Goal: Task Accomplishment & Management: Manage account settings

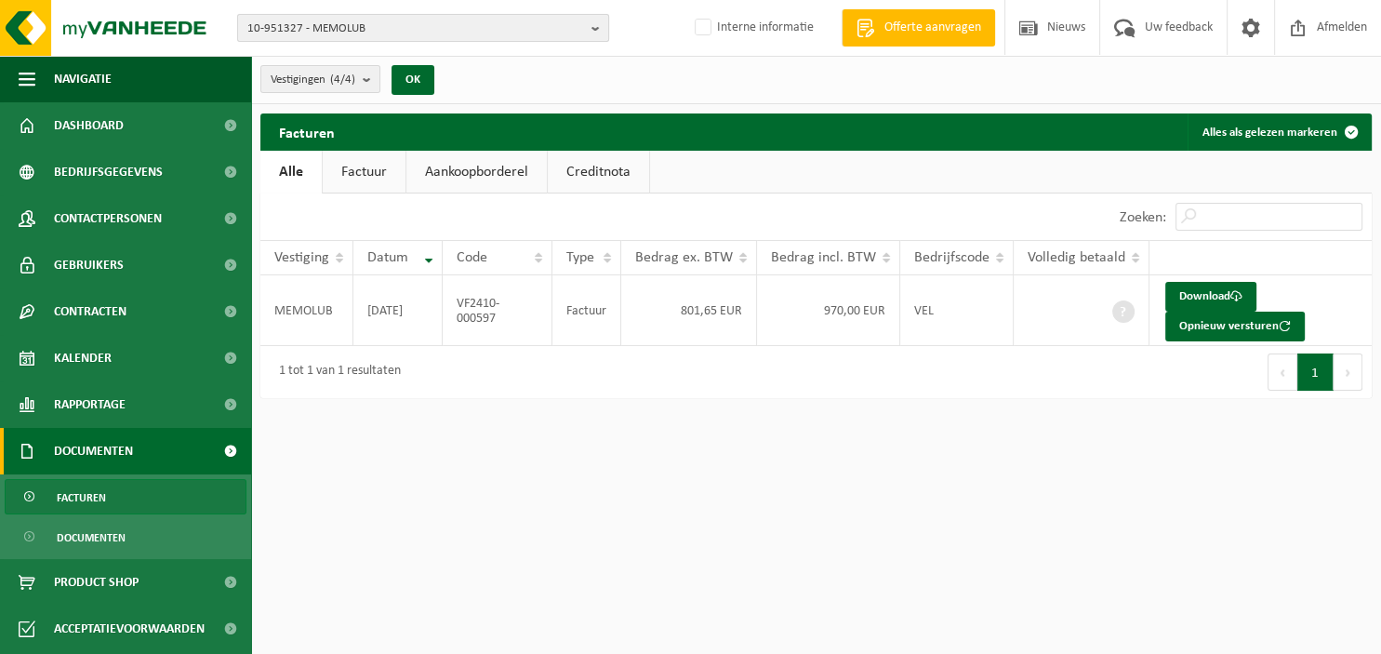
click at [589, 24] on button "10-951327 - MEMOLUB" at bounding box center [423, 28] width 372 height 28
click at [317, 53] on input "ARE" at bounding box center [423, 57] width 363 height 23
type input "AREHA CONCEPT"
click at [597, 22] on b "button" at bounding box center [599, 28] width 17 height 26
click at [602, 26] on b "button" at bounding box center [599, 28] width 17 height 26
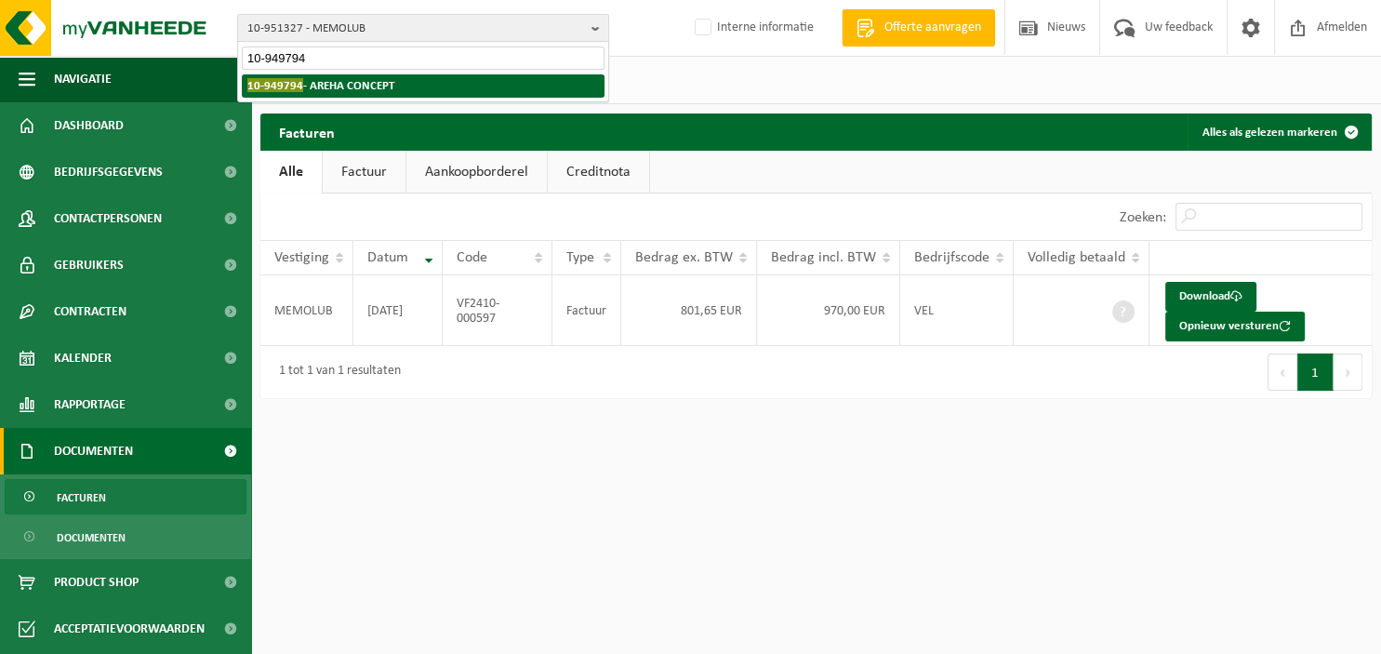
type input "10-949794"
click at [404, 84] on li "10-949794 - AREHA CONCEPT" at bounding box center [423, 85] width 363 height 23
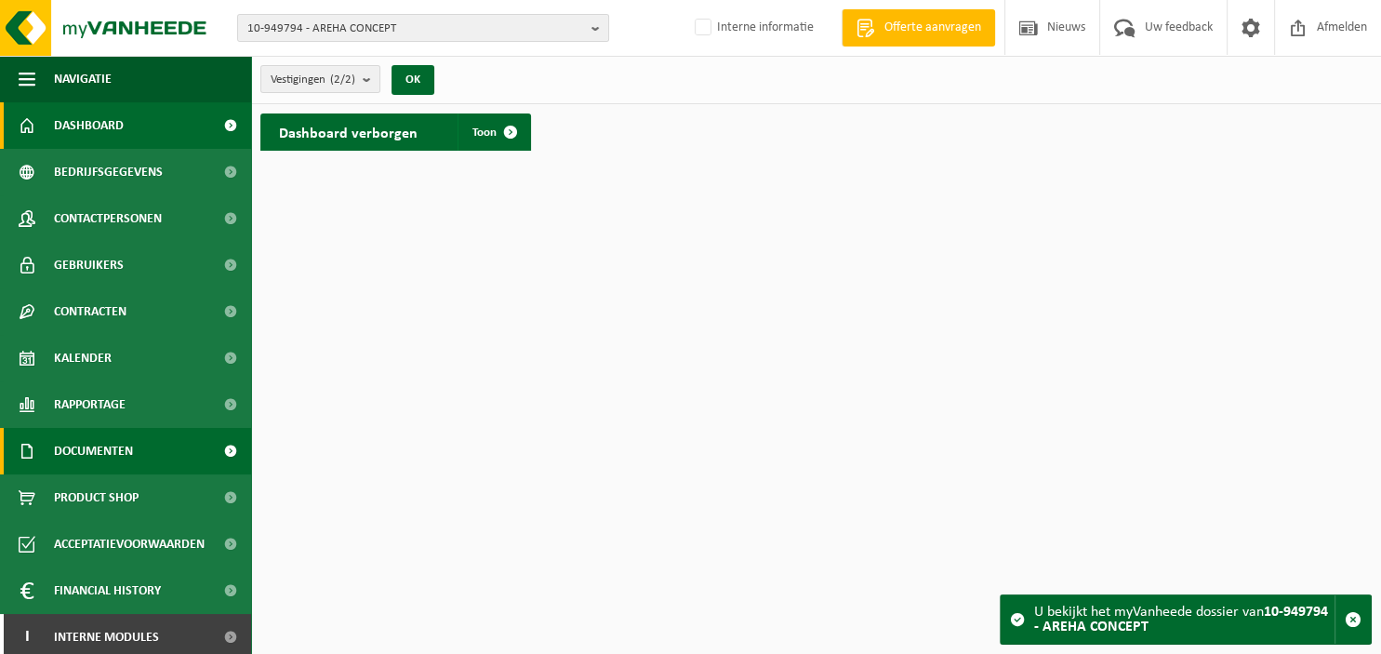
click at [117, 442] on span "Documenten" at bounding box center [93, 451] width 79 height 46
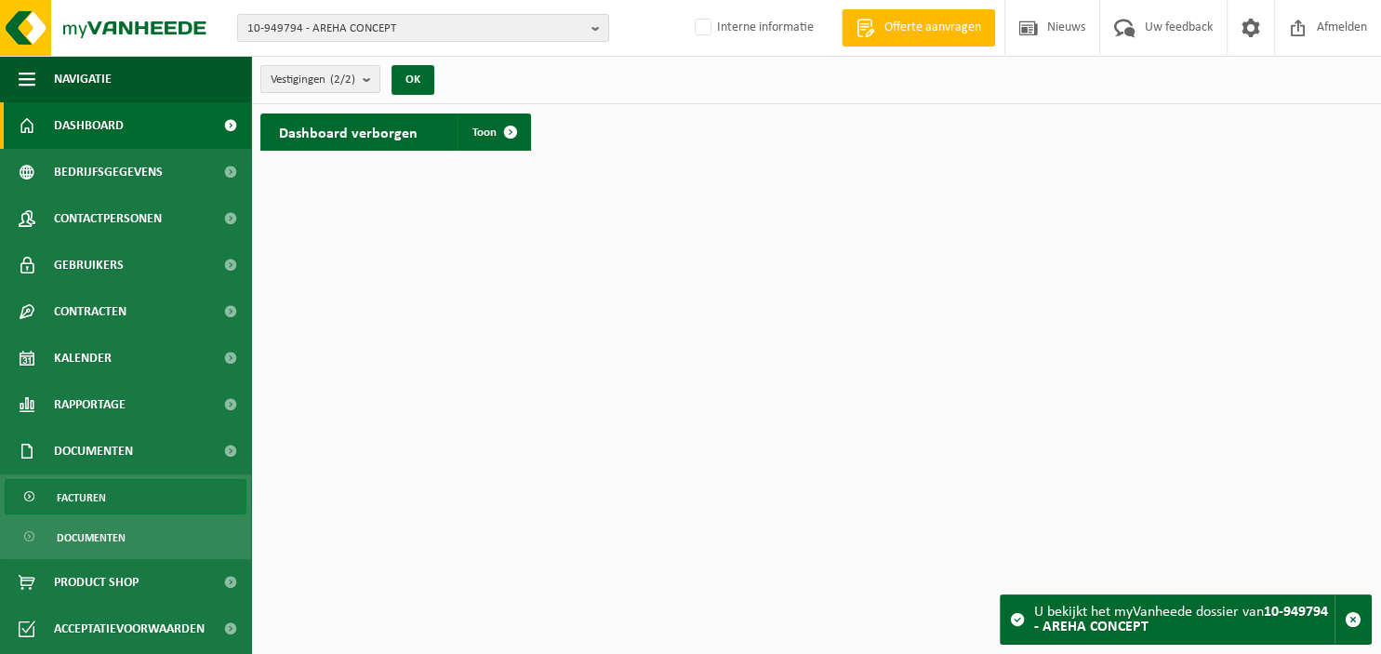
click at [105, 493] on span "Facturen" at bounding box center [81, 497] width 49 height 35
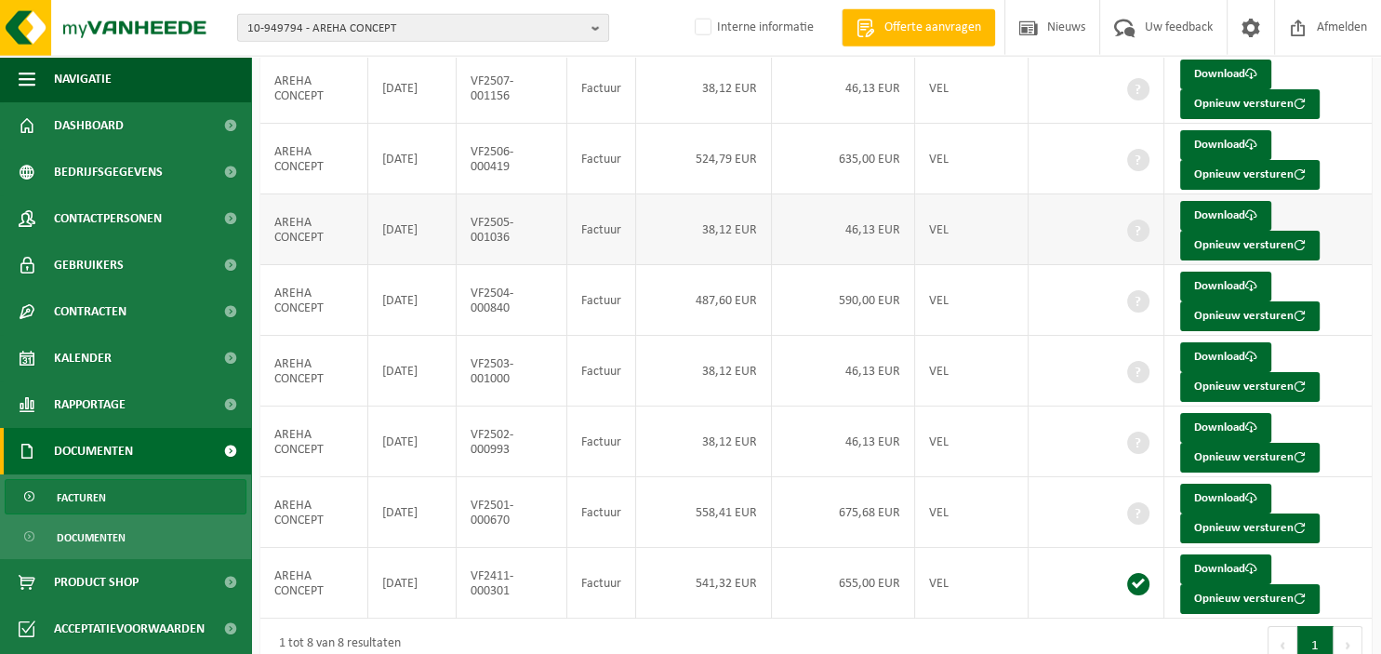
scroll to position [241, 0]
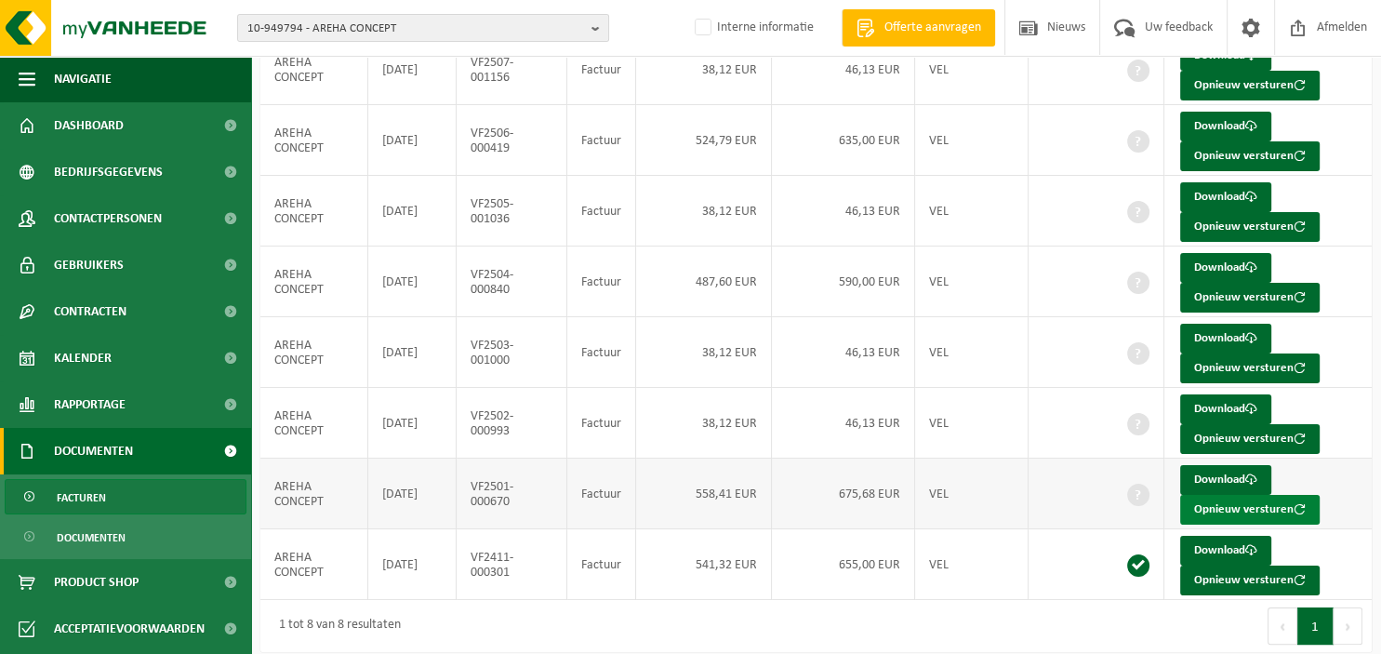
click at [1209, 504] on button "Opnieuw versturen" at bounding box center [1249, 510] width 139 height 30
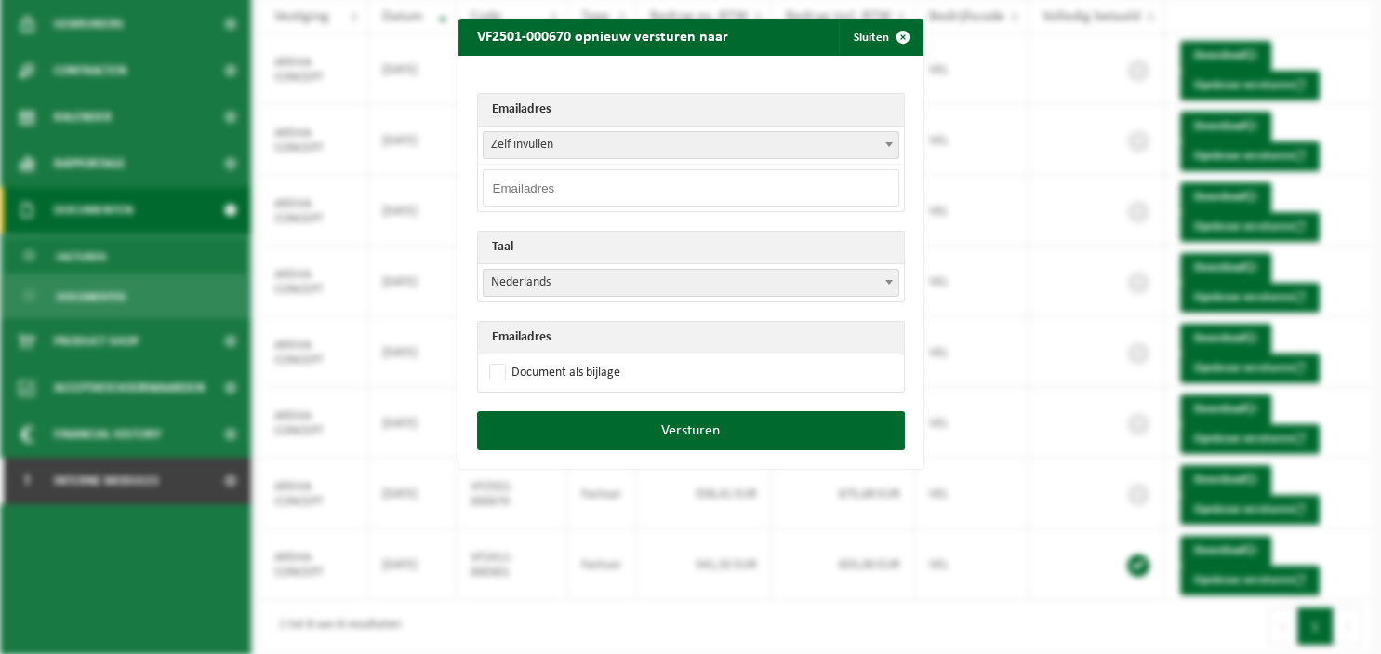
click at [890, 144] on b at bounding box center [888, 144] width 7 height 5
click at [715, 196] on input "email" at bounding box center [690, 187] width 416 height 37
paste input "areha@skynet.be"
type input "areha@skynet.be"
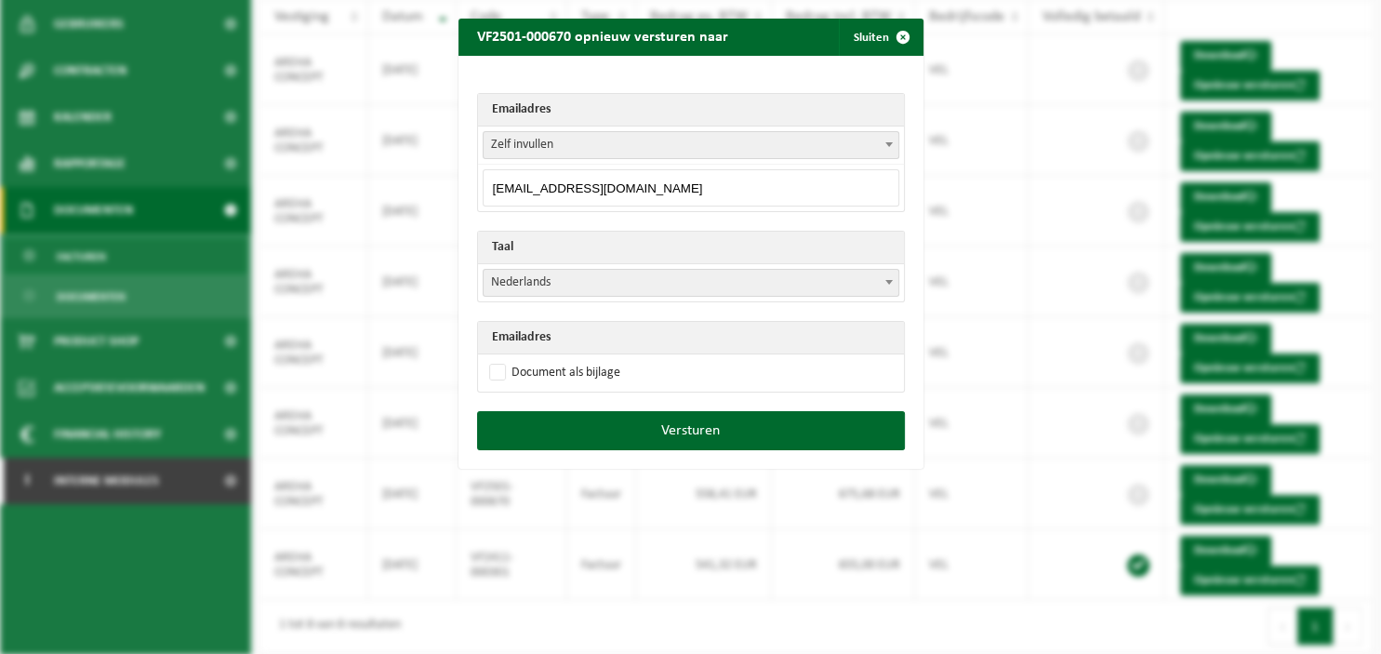
click at [889, 281] on b at bounding box center [888, 282] width 7 height 5
select select "fr"
click at [584, 372] on label "Document als bijlage" at bounding box center [552, 373] width 135 height 28
click at [584, 359] on input "Document als bijlage" at bounding box center [714, 358] width 465 height 1
checkbox input "true"
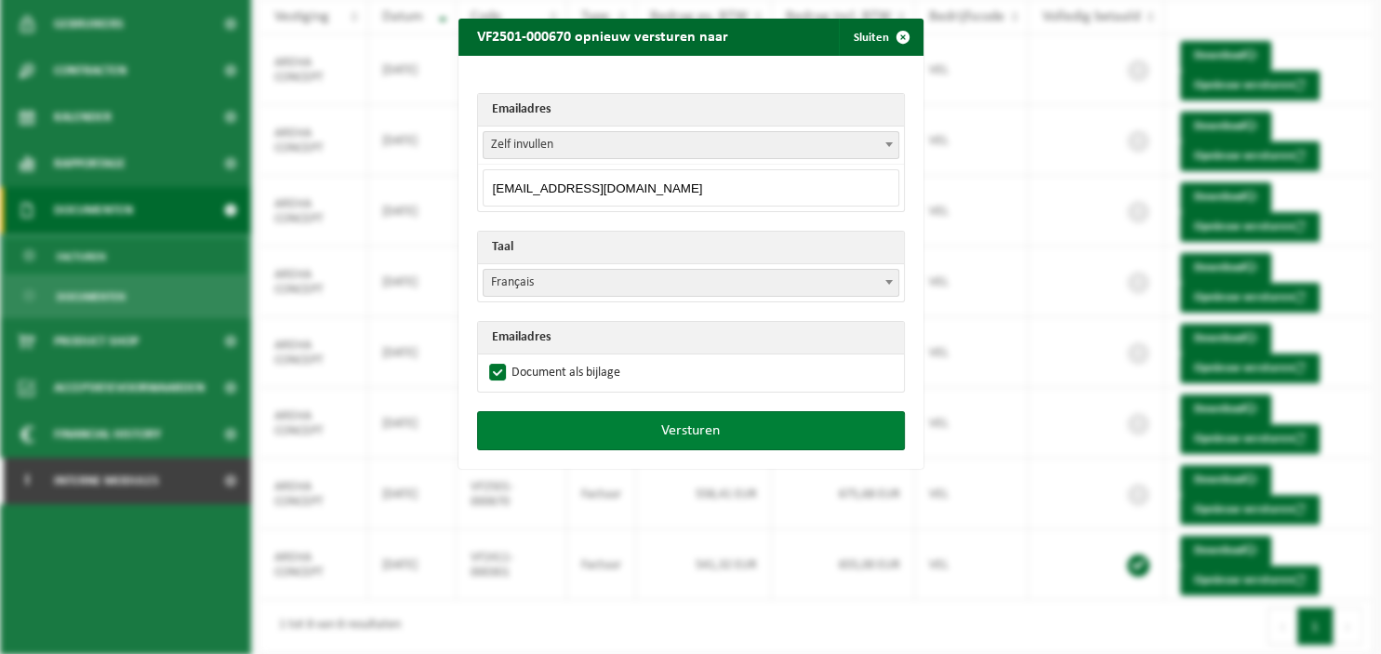
click at [637, 430] on button "Versturen" at bounding box center [691, 430] width 428 height 39
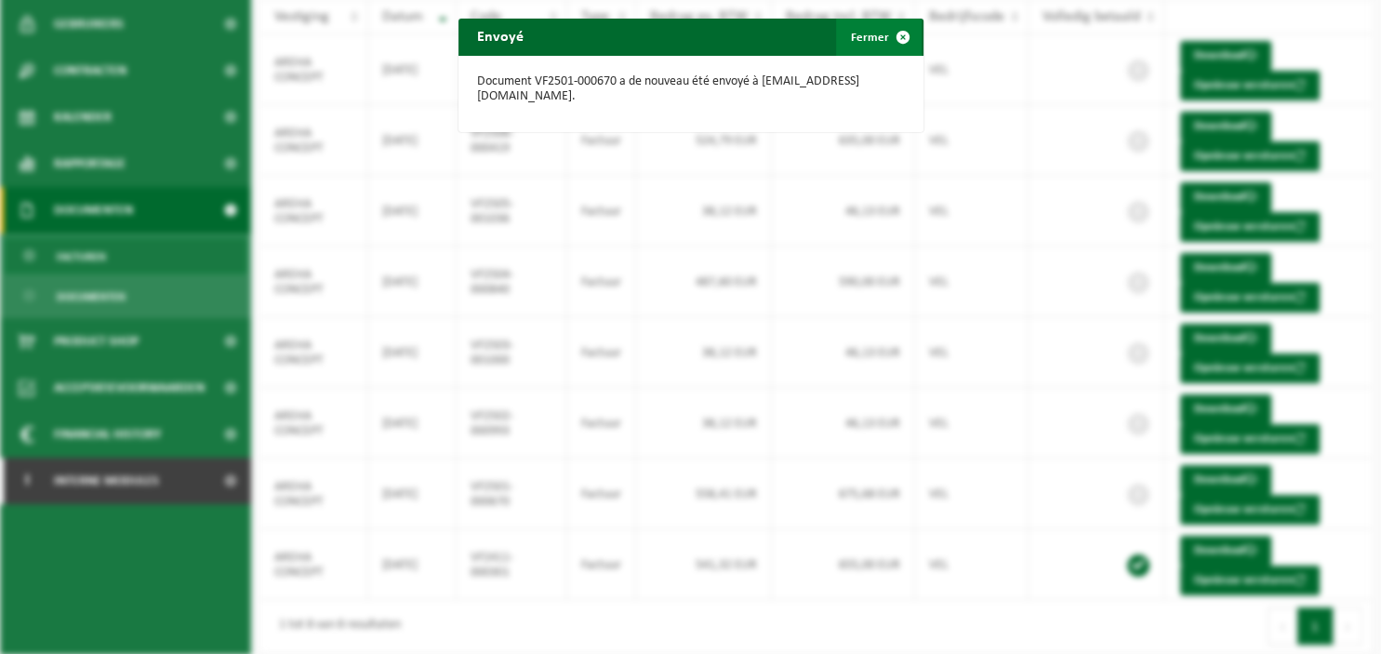
click at [901, 30] on span "button" at bounding box center [902, 37] width 37 height 37
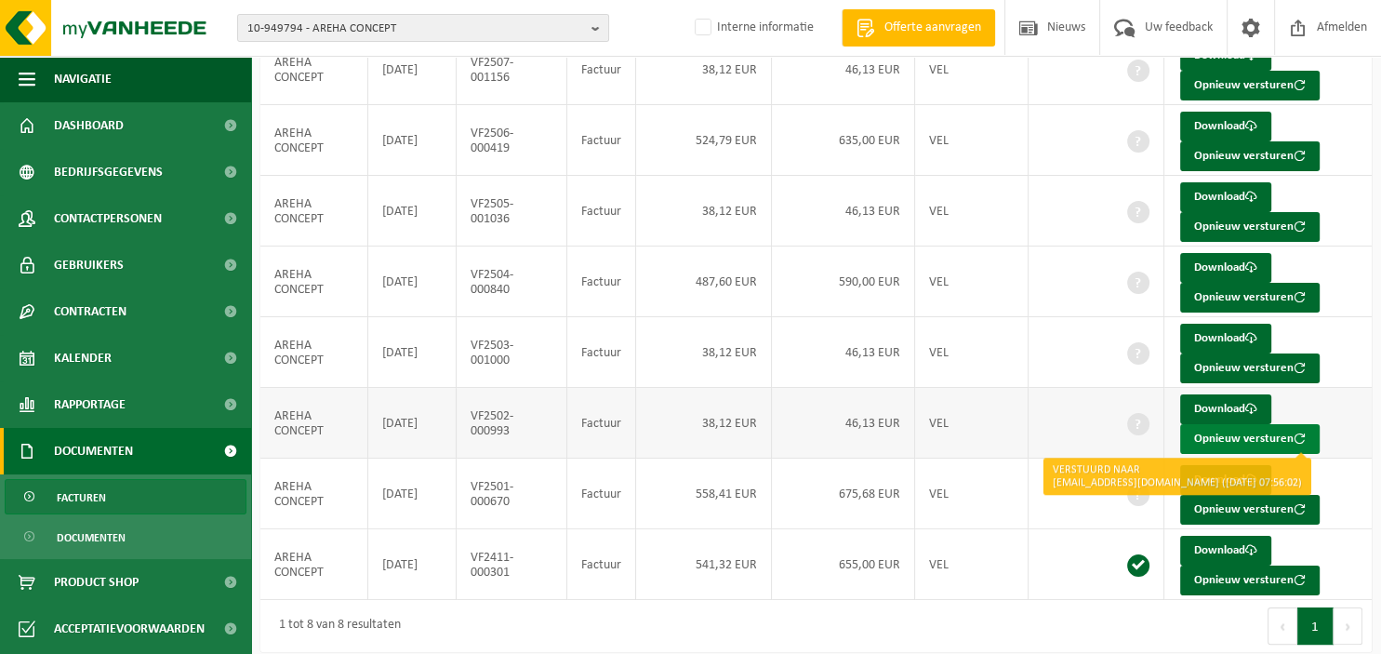
click at [1222, 431] on button "Opnieuw versturen" at bounding box center [1249, 439] width 139 height 30
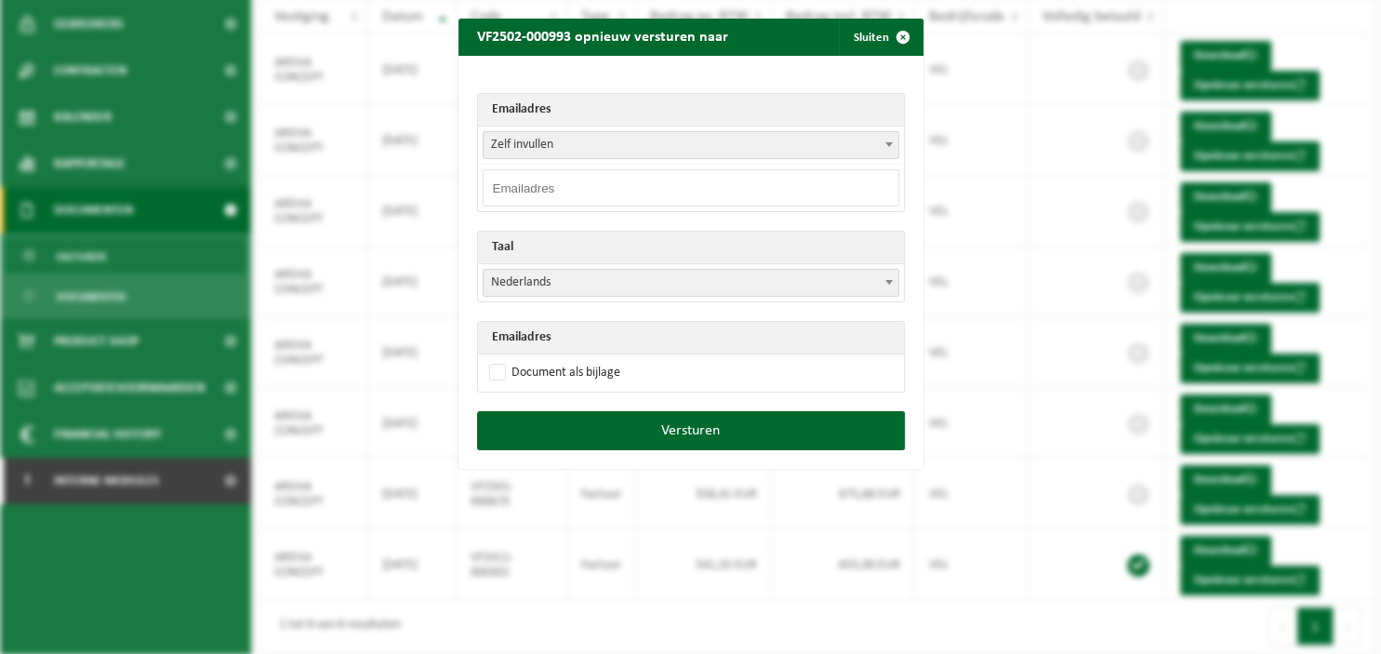
click at [677, 184] on input "email" at bounding box center [690, 187] width 416 height 37
paste input "areha@skynet.be"
type input "areha@skynet.be"
click at [890, 281] on b at bounding box center [888, 282] width 7 height 5
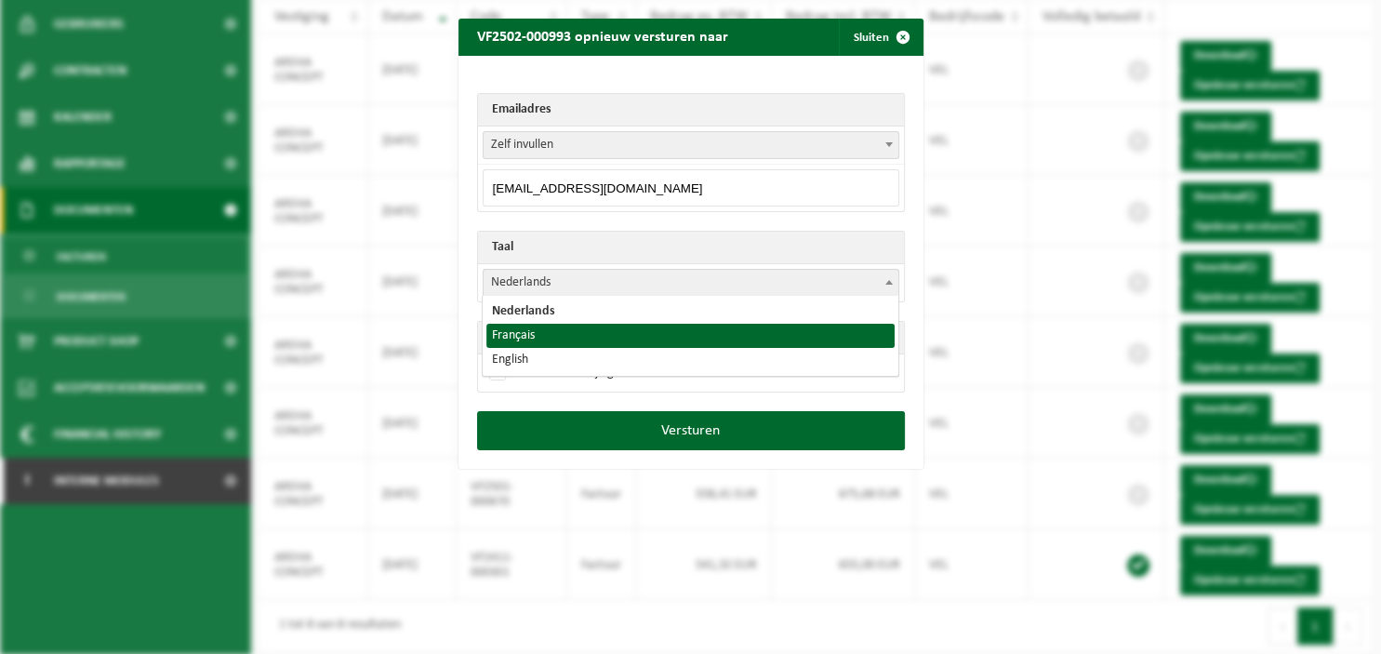
select select "fr"
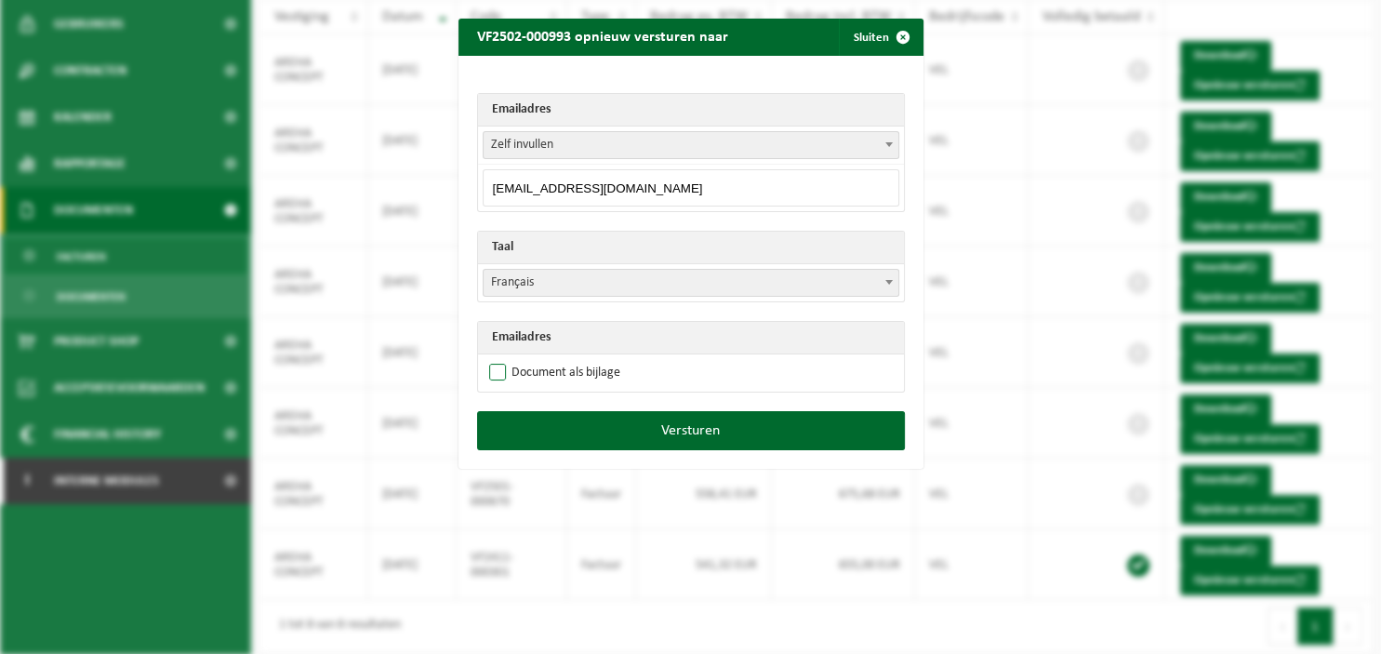
click at [575, 366] on label "Document als bijlage" at bounding box center [552, 373] width 135 height 28
click at [575, 359] on input "Document als bijlage" at bounding box center [714, 358] width 465 height 1
checkbox input "true"
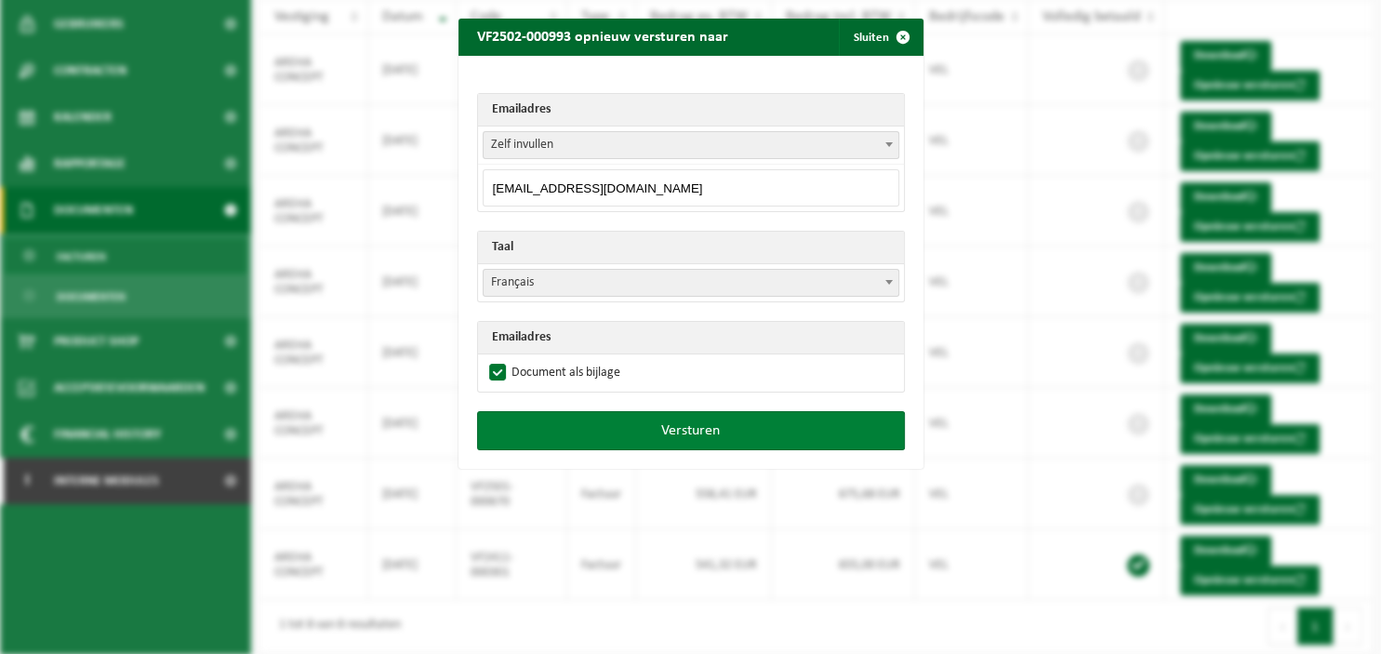
click at [656, 429] on button "Versturen" at bounding box center [691, 430] width 428 height 39
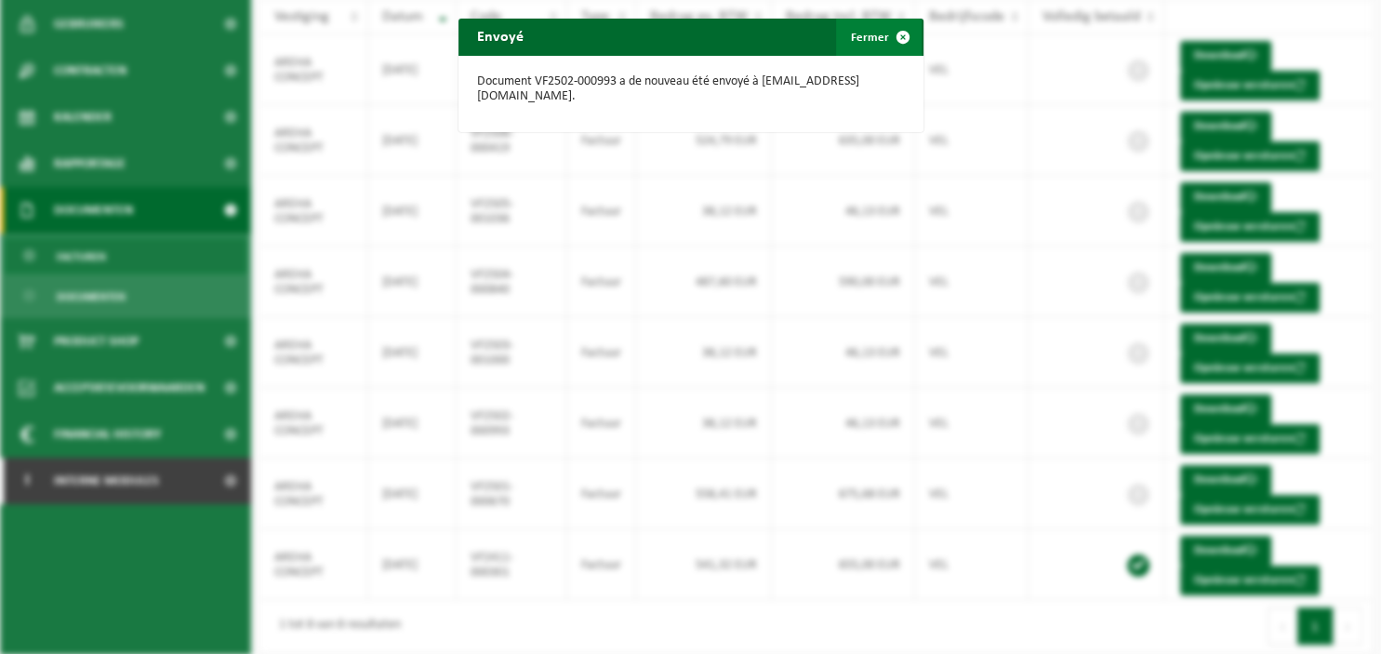
click at [898, 33] on span "button" at bounding box center [902, 37] width 37 height 37
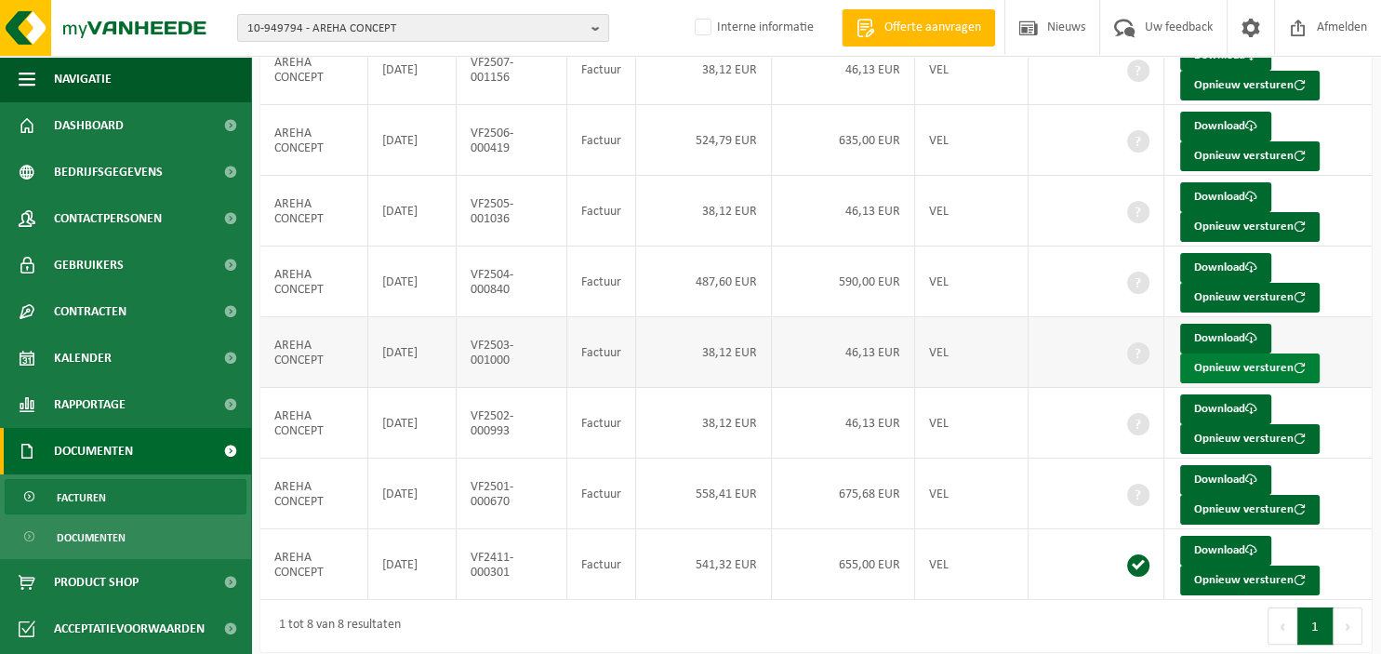
click at [1244, 359] on button "Opnieuw versturen" at bounding box center [1249, 368] width 139 height 30
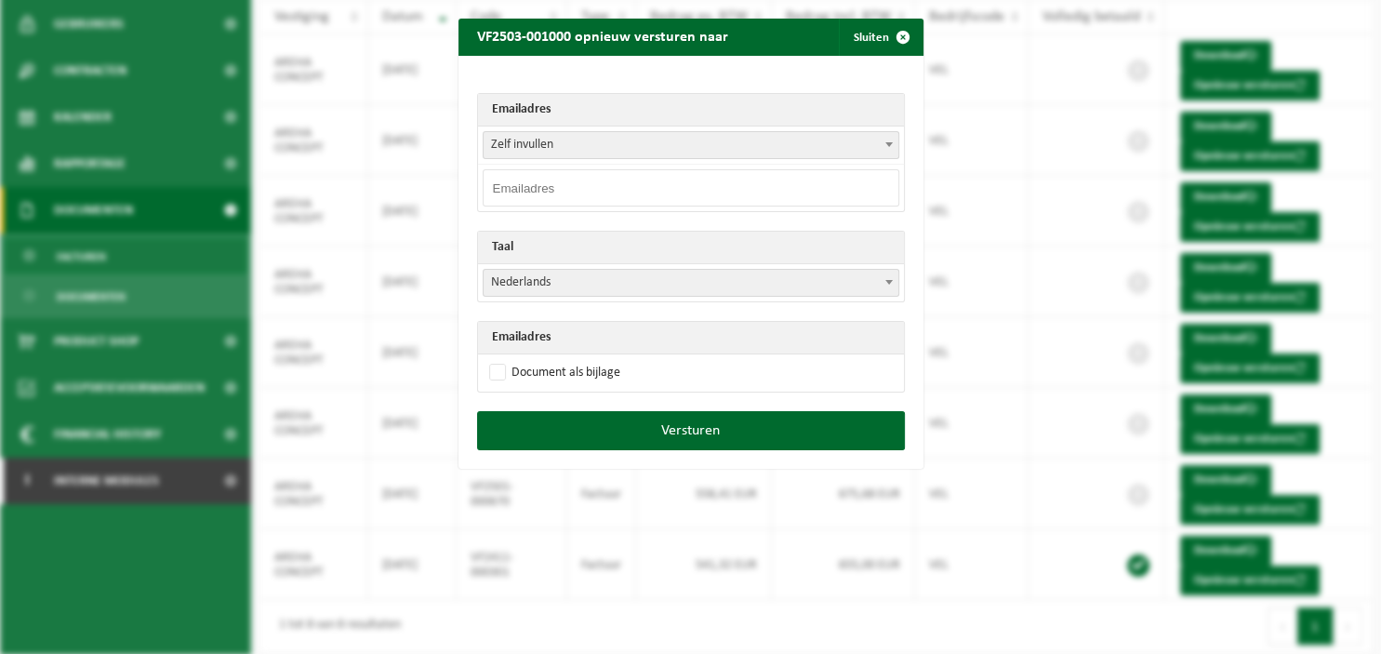
click at [732, 184] on input "email" at bounding box center [690, 187] width 416 height 37
paste input "areha@skynet.be"
type input "areha@skynet.be"
click at [890, 280] on b at bounding box center [888, 282] width 7 height 5
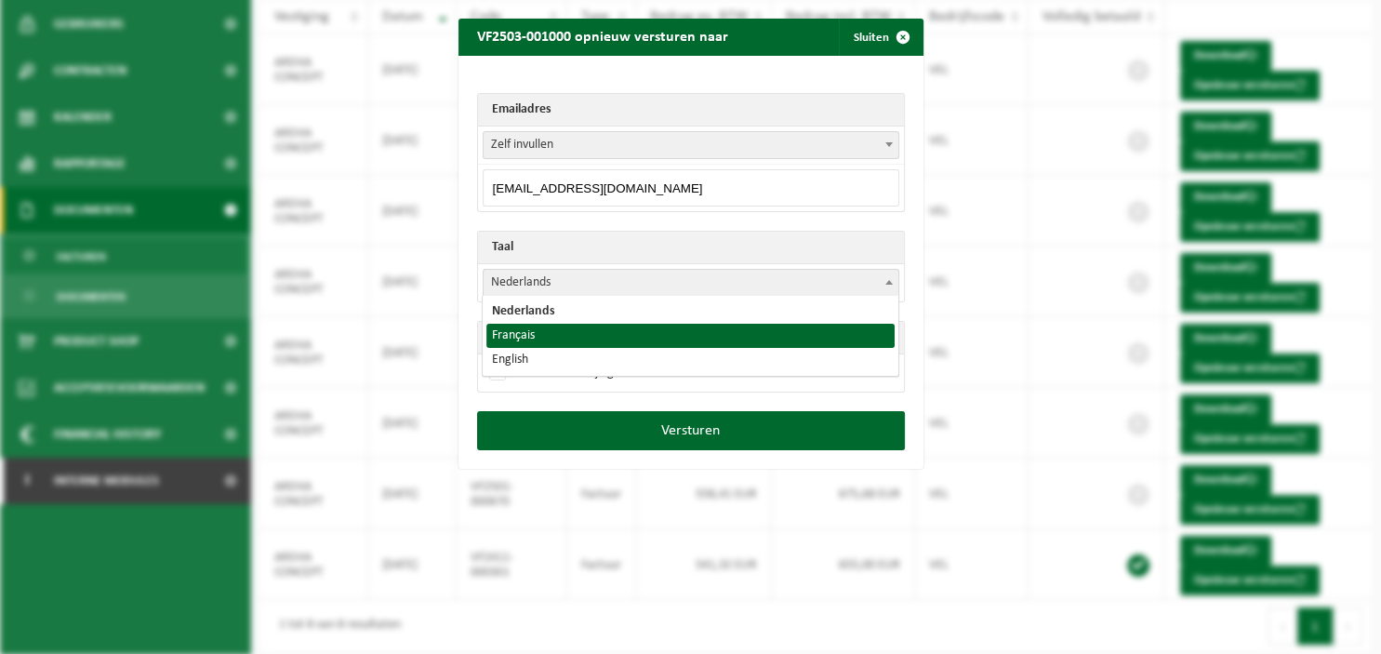
select select "fr"
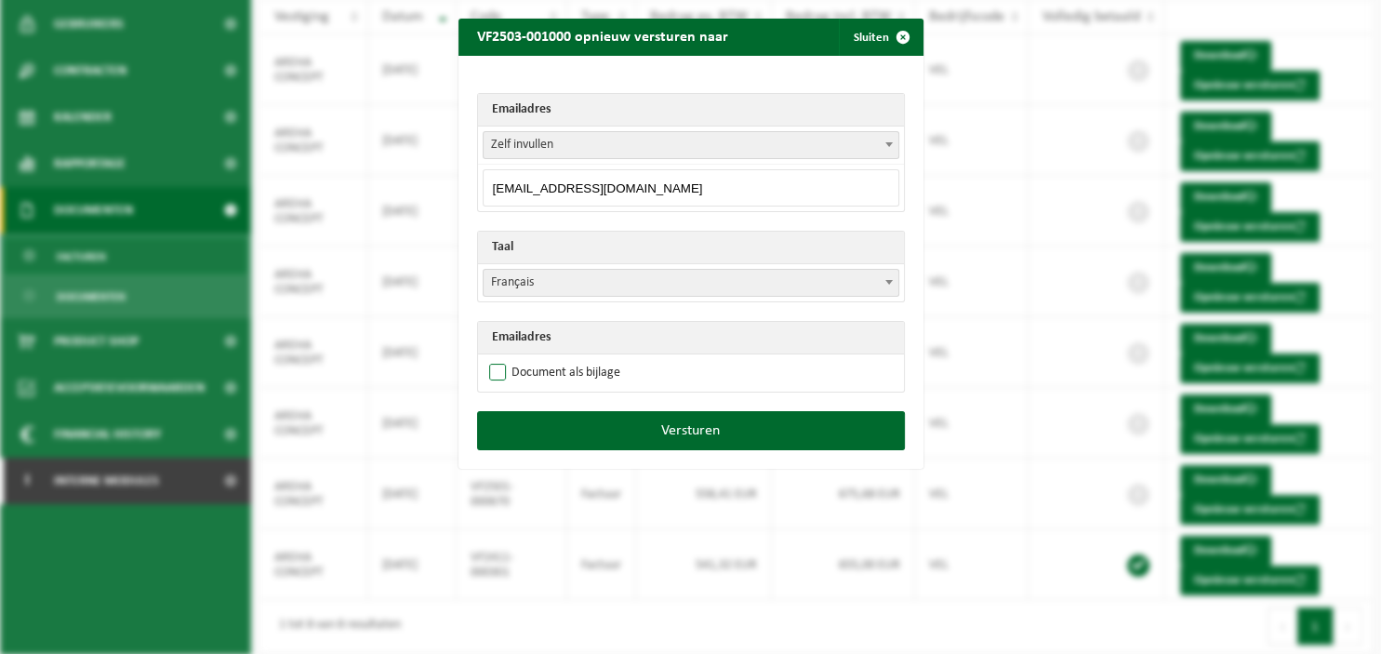
click at [534, 367] on label "Document als bijlage" at bounding box center [552, 373] width 135 height 28
click at [534, 359] on input "Document als bijlage" at bounding box center [714, 358] width 465 height 1
checkbox input "true"
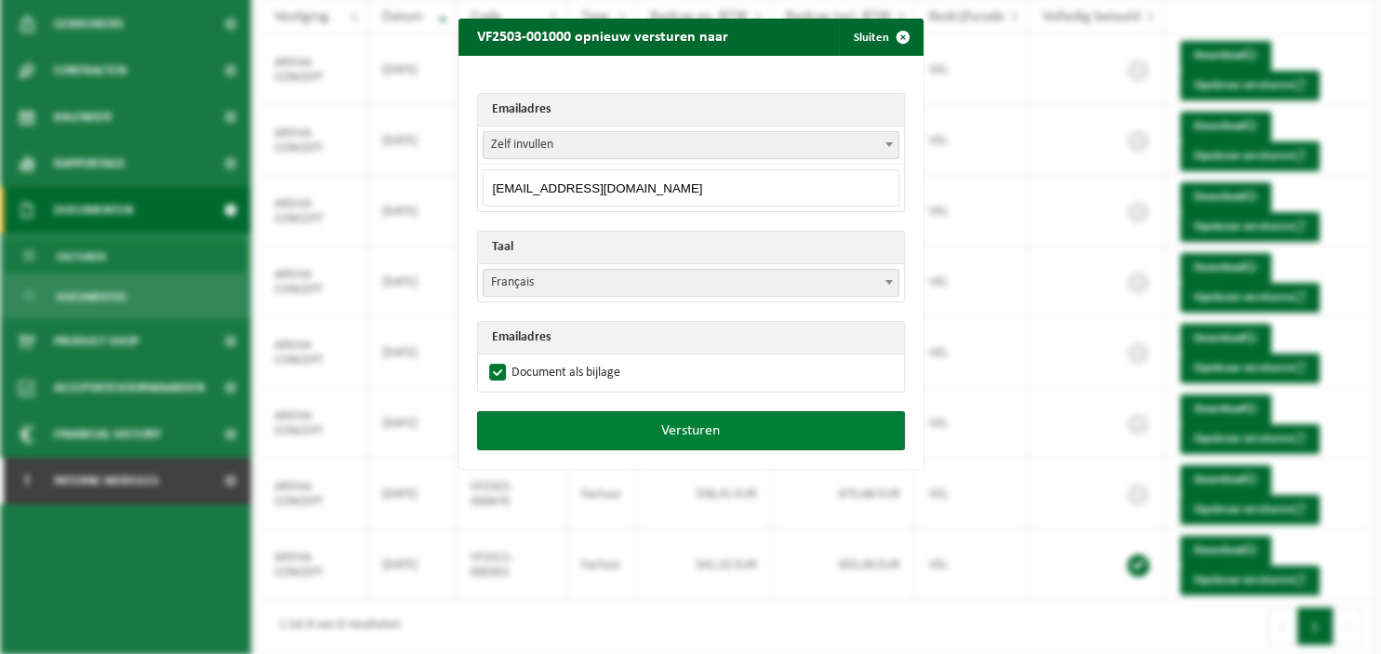
click at [661, 427] on button "Versturen" at bounding box center [691, 430] width 428 height 39
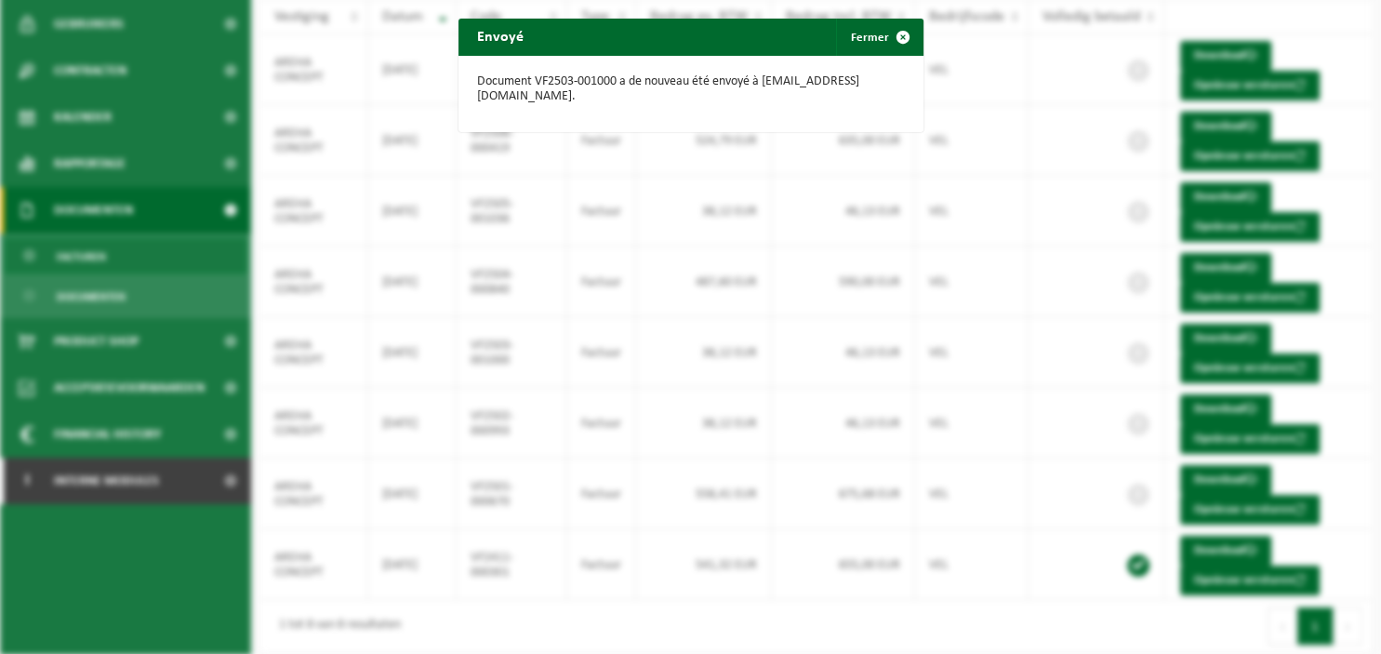
click at [465, 623] on div "Envoyé Fermer Document VF2503-001000 a de nouveau été envoyé à areha@skynet.be." at bounding box center [690, 327] width 1381 height 654
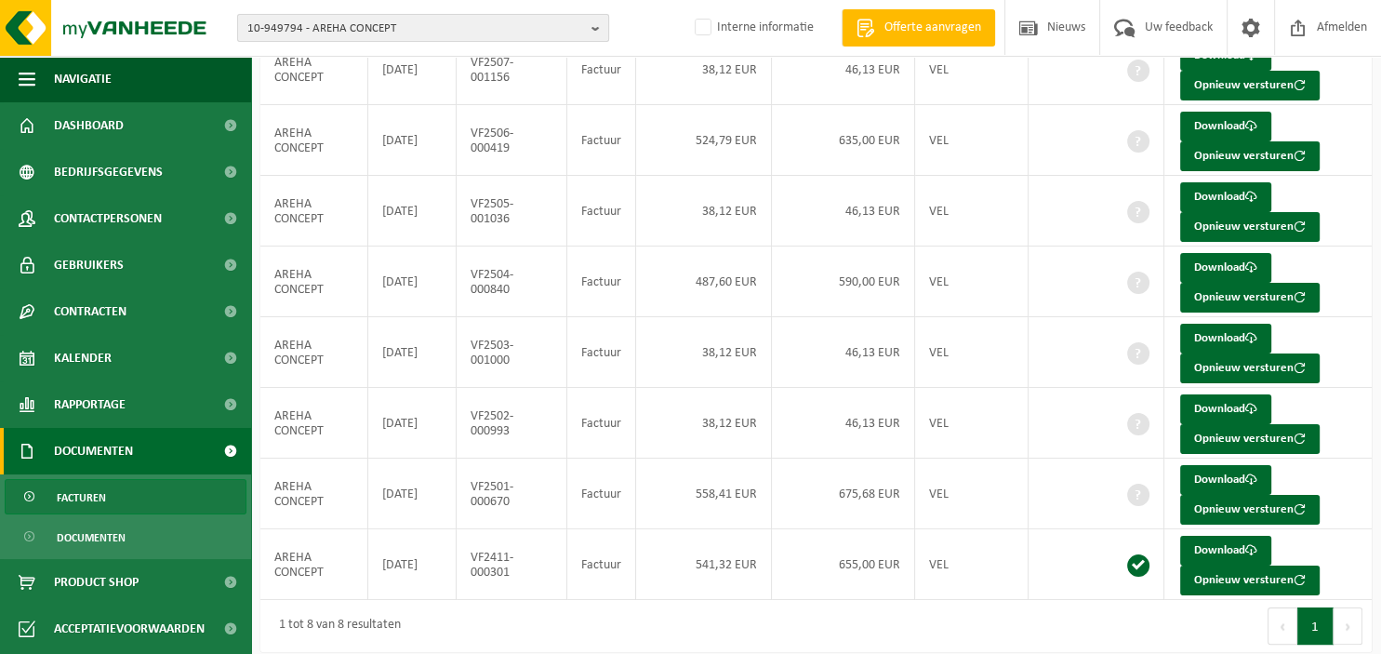
click at [589, 21] on button "10-949794 - AREHA CONCEPT" at bounding box center [423, 28] width 372 height 28
type input "10-951437"
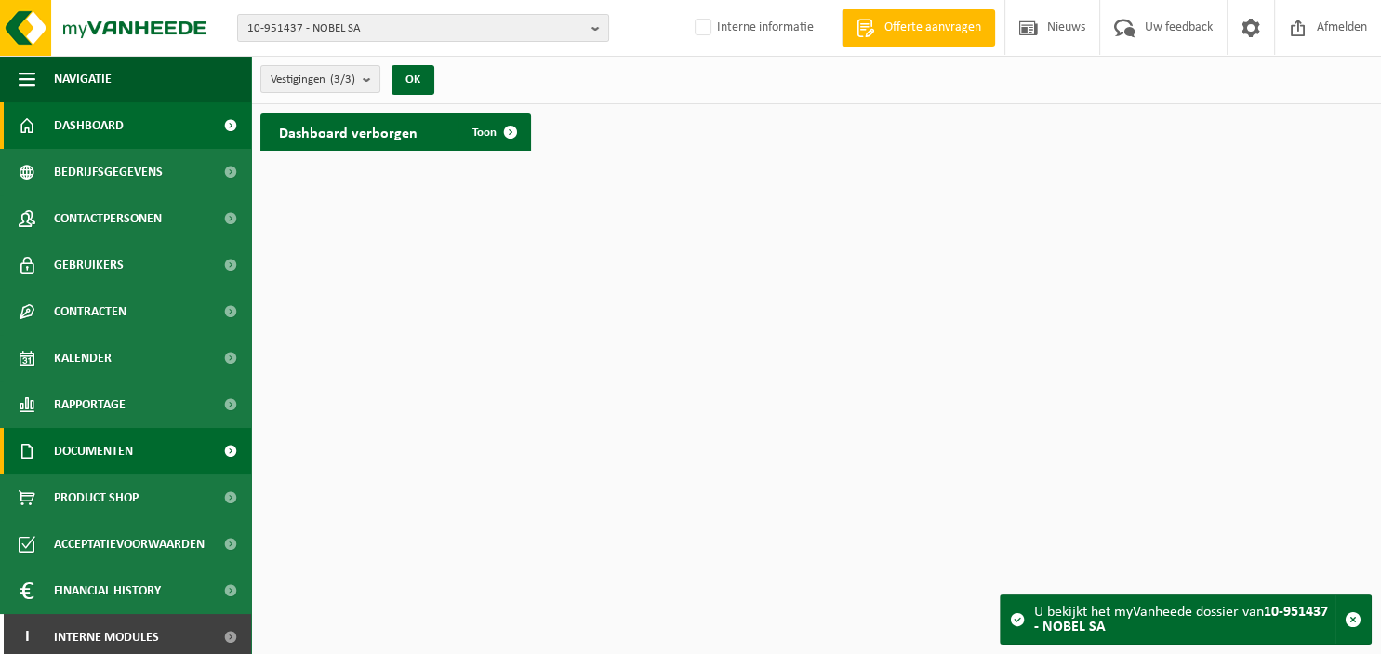
click at [120, 460] on span "Documenten" at bounding box center [93, 451] width 79 height 46
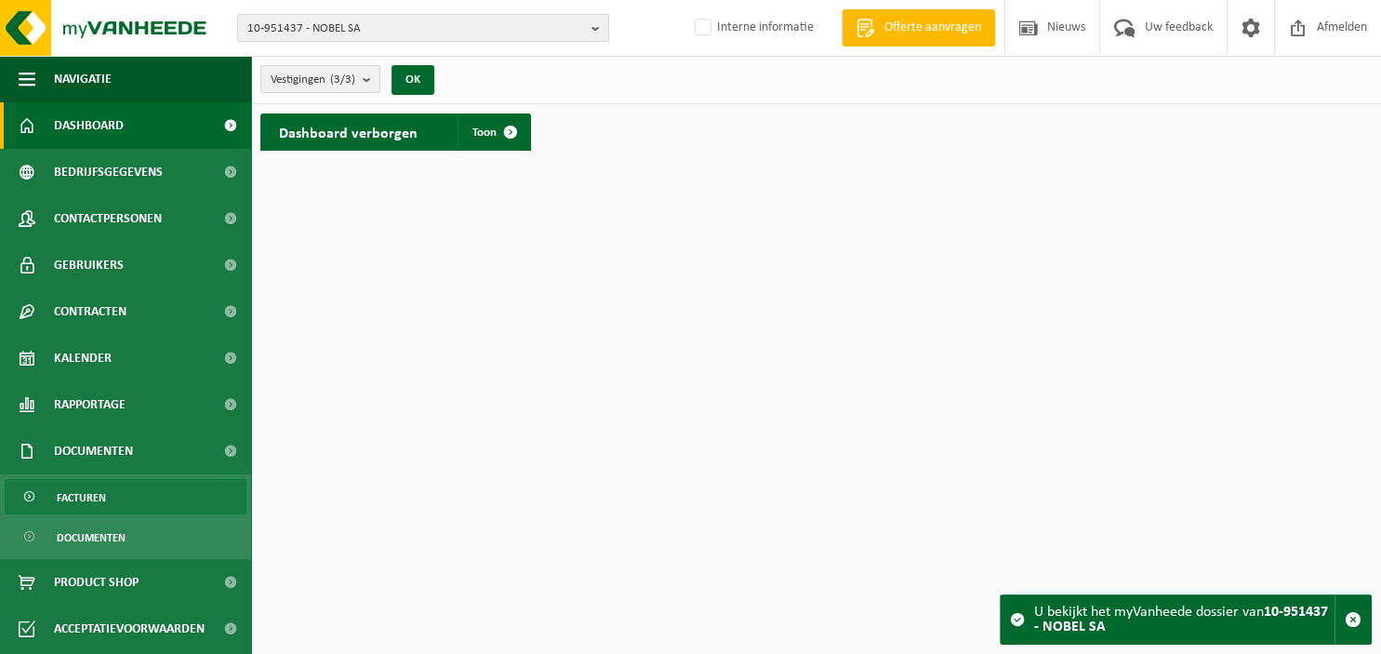
click at [99, 505] on span "Facturen" at bounding box center [81, 497] width 49 height 35
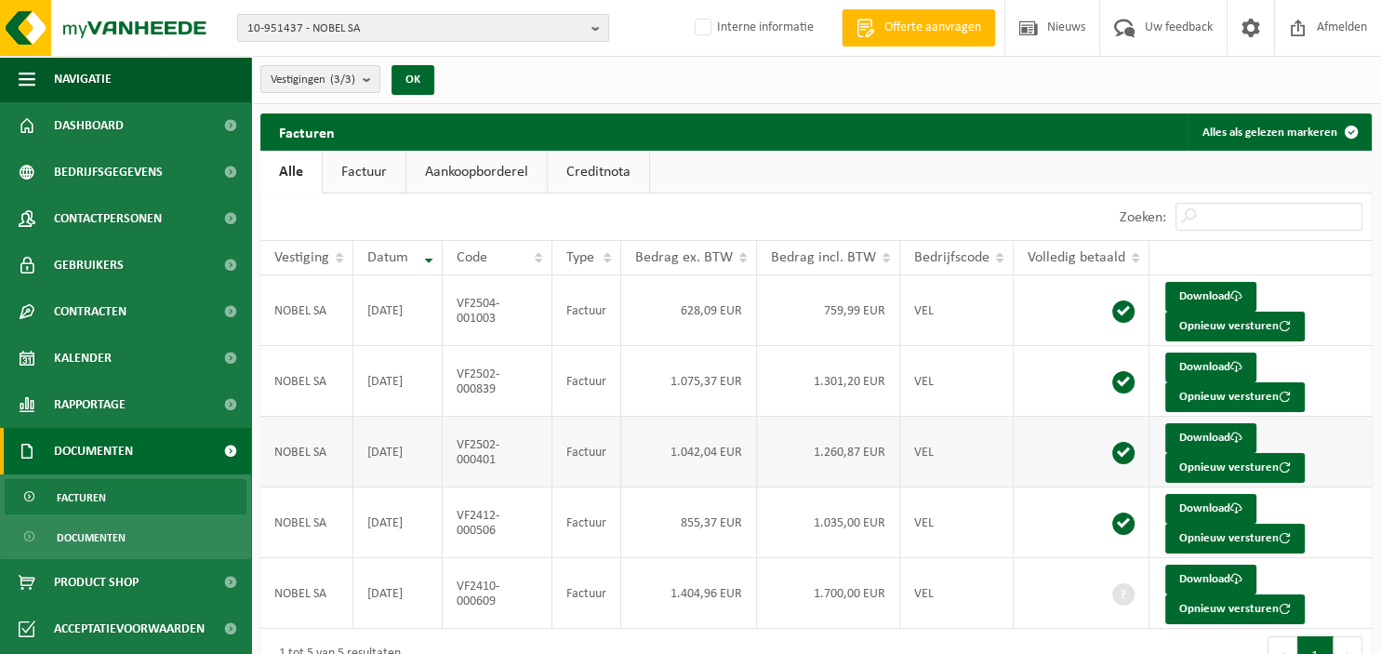
scroll to position [31, 0]
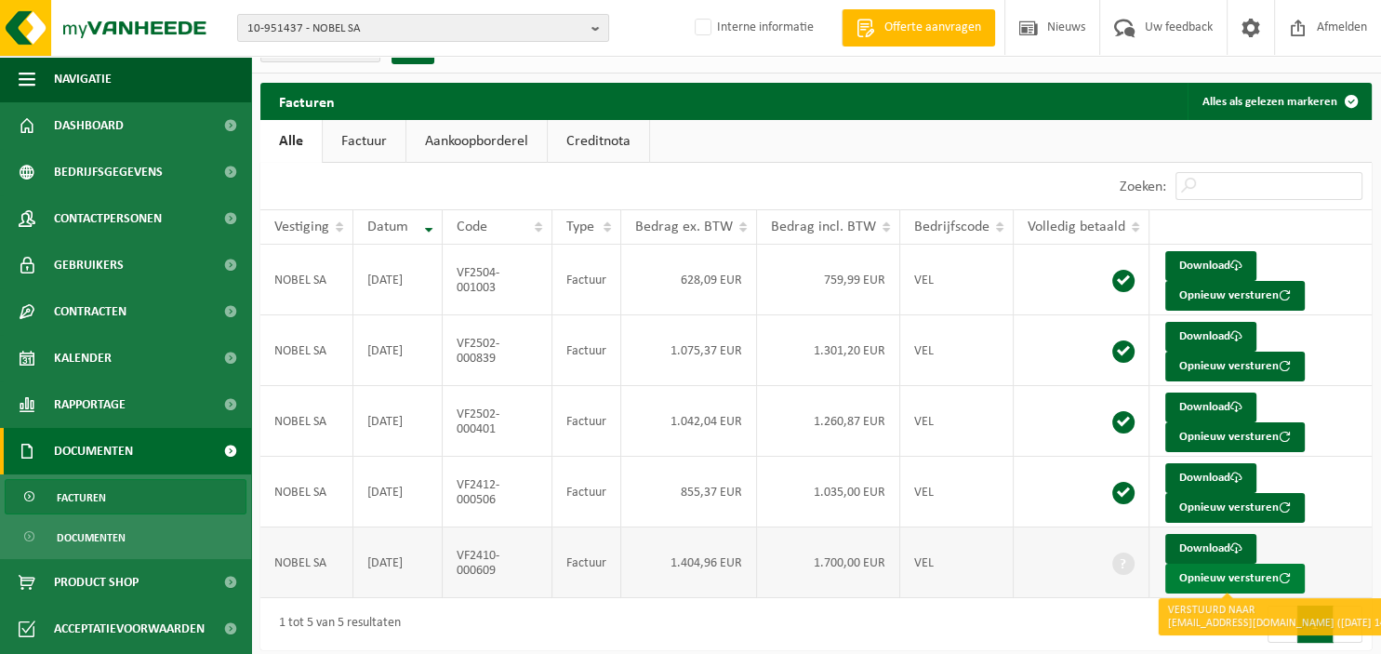
click at [1205, 578] on button "Opnieuw versturen" at bounding box center [1234, 578] width 139 height 30
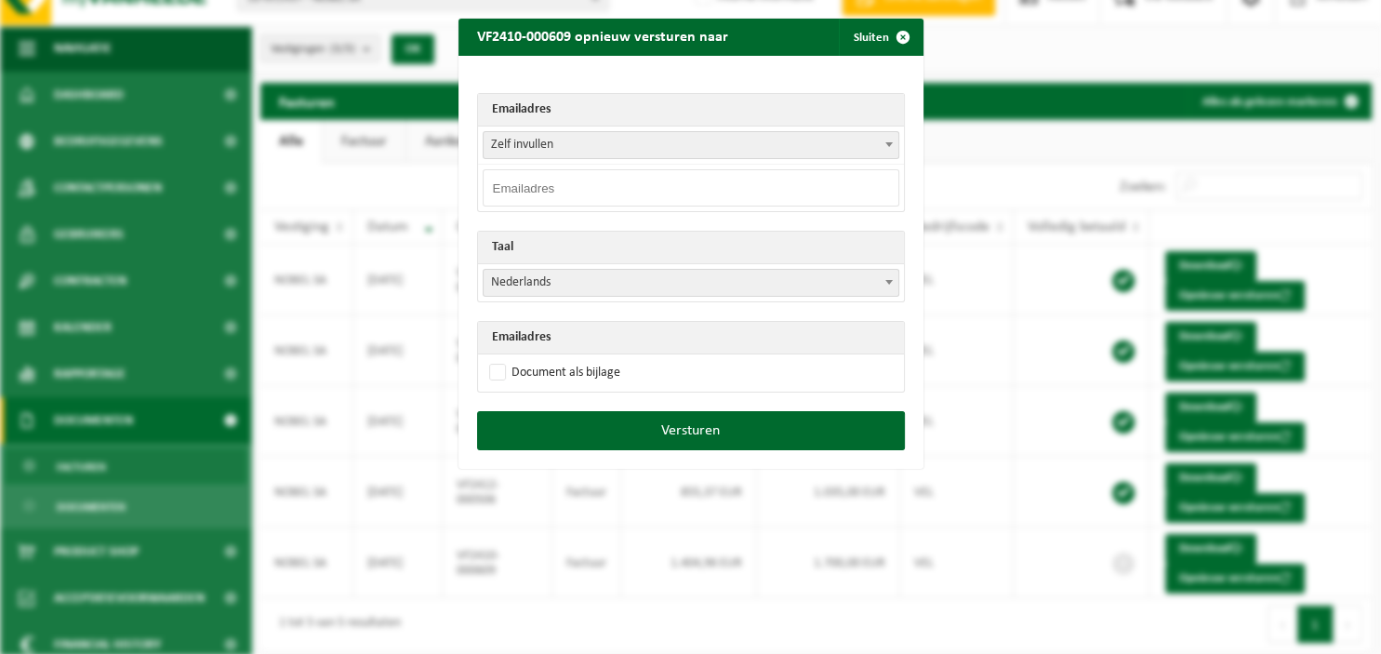
click at [887, 139] on span at bounding box center [888, 144] width 19 height 24
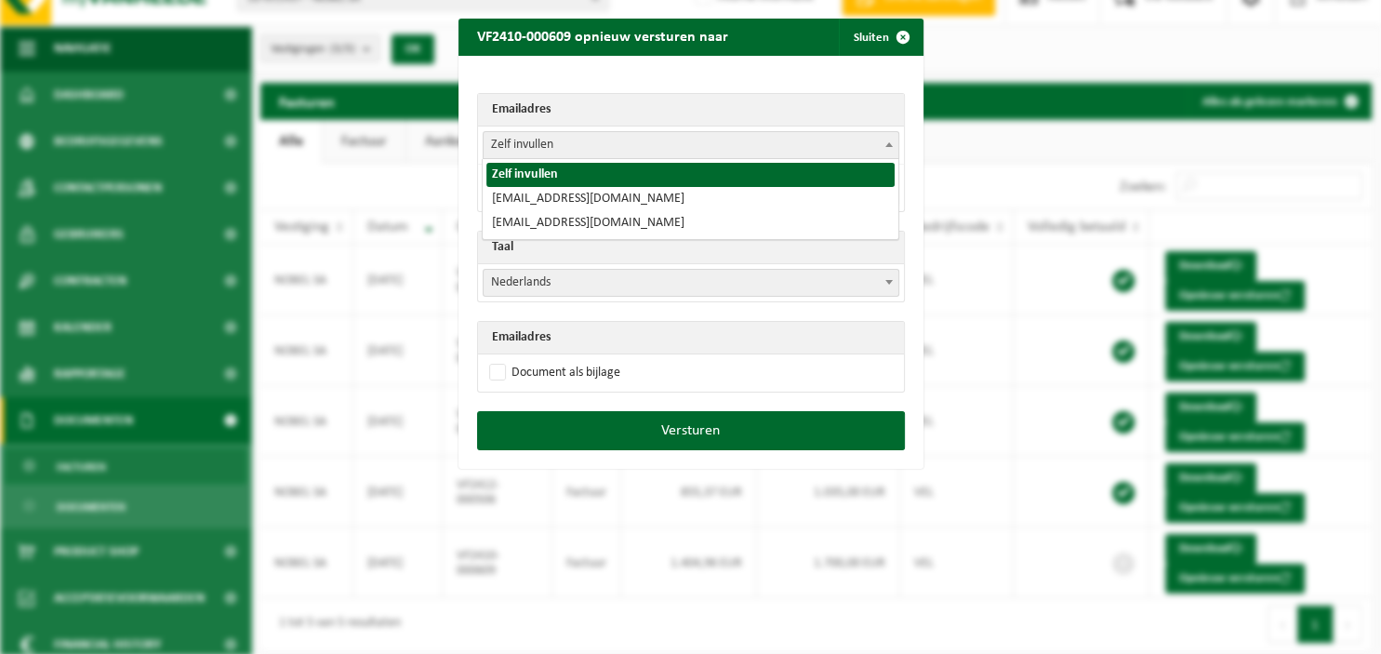
click at [887, 139] on span at bounding box center [888, 144] width 19 height 24
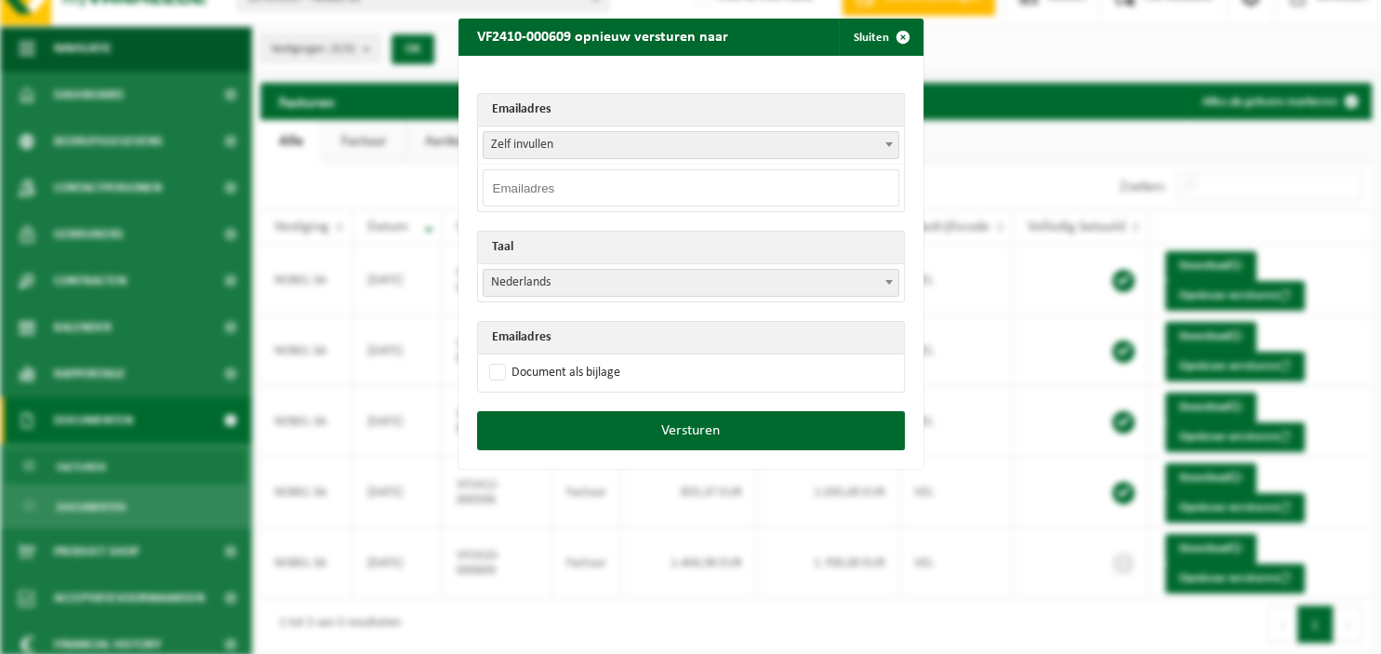
click at [632, 180] on input "email" at bounding box center [690, 187] width 416 height 37
paste input "[EMAIL_ADDRESS][DOMAIN_NAME]"
type input "[EMAIL_ADDRESS][DOMAIN_NAME]"
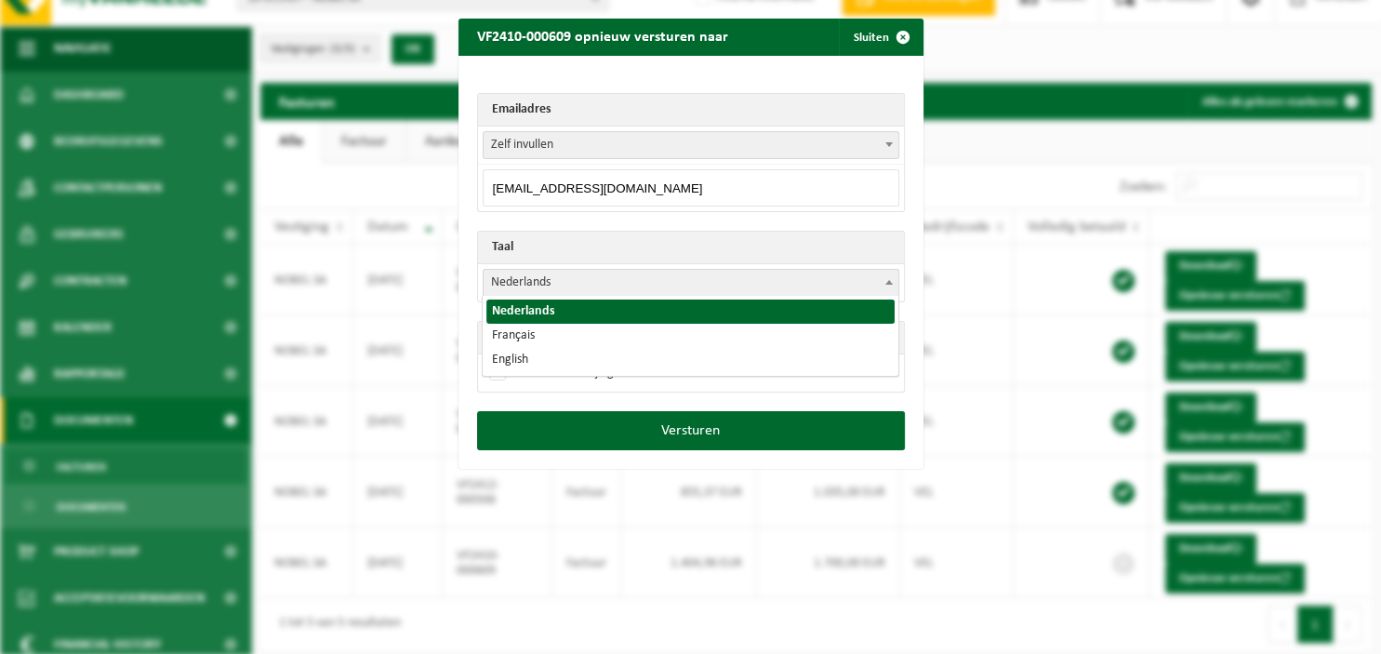
click at [887, 281] on b at bounding box center [888, 282] width 7 height 5
select select "fr"
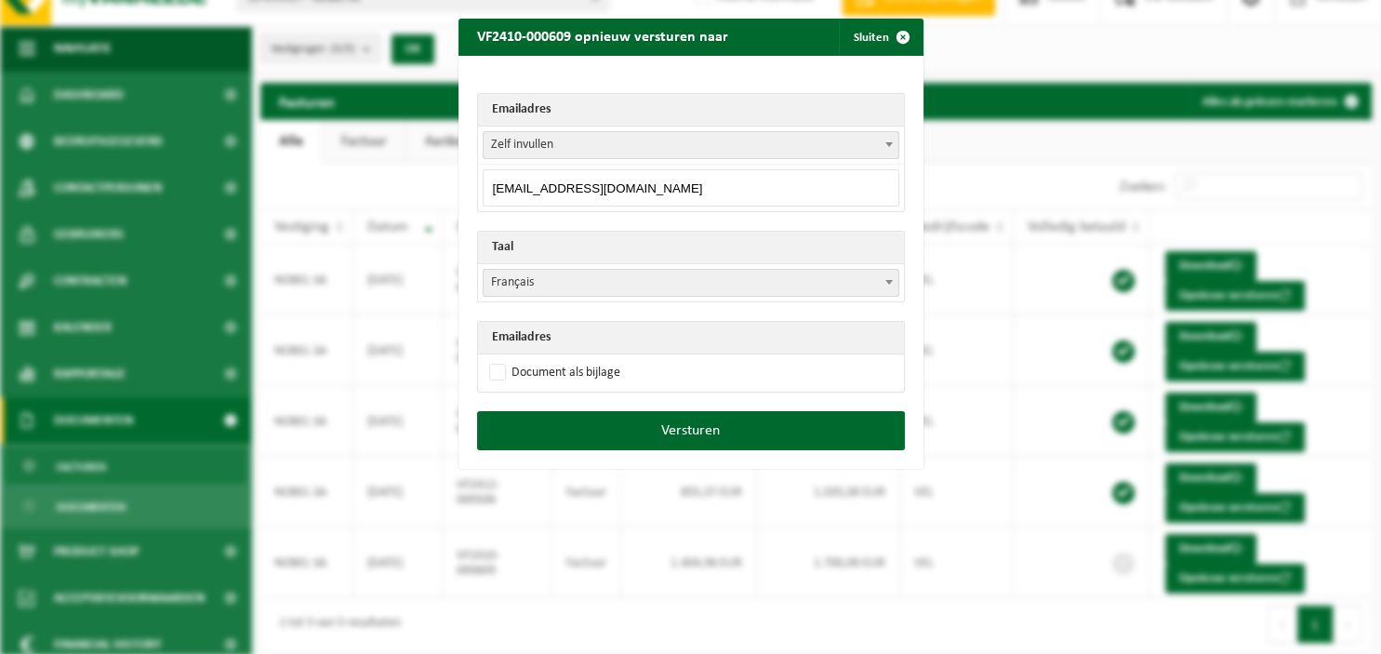
click at [766, 325] on th "Emailadres" at bounding box center [691, 338] width 426 height 33
click at [545, 366] on label "Document als bijlage" at bounding box center [552, 373] width 135 height 28
click at [545, 359] on input "Document als bijlage" at bounding box center [714, 358] width 465 height 1
checkbox input "true"
click at [903, 38] on span "button" at bounding box center [902, 37] width 37 height 37
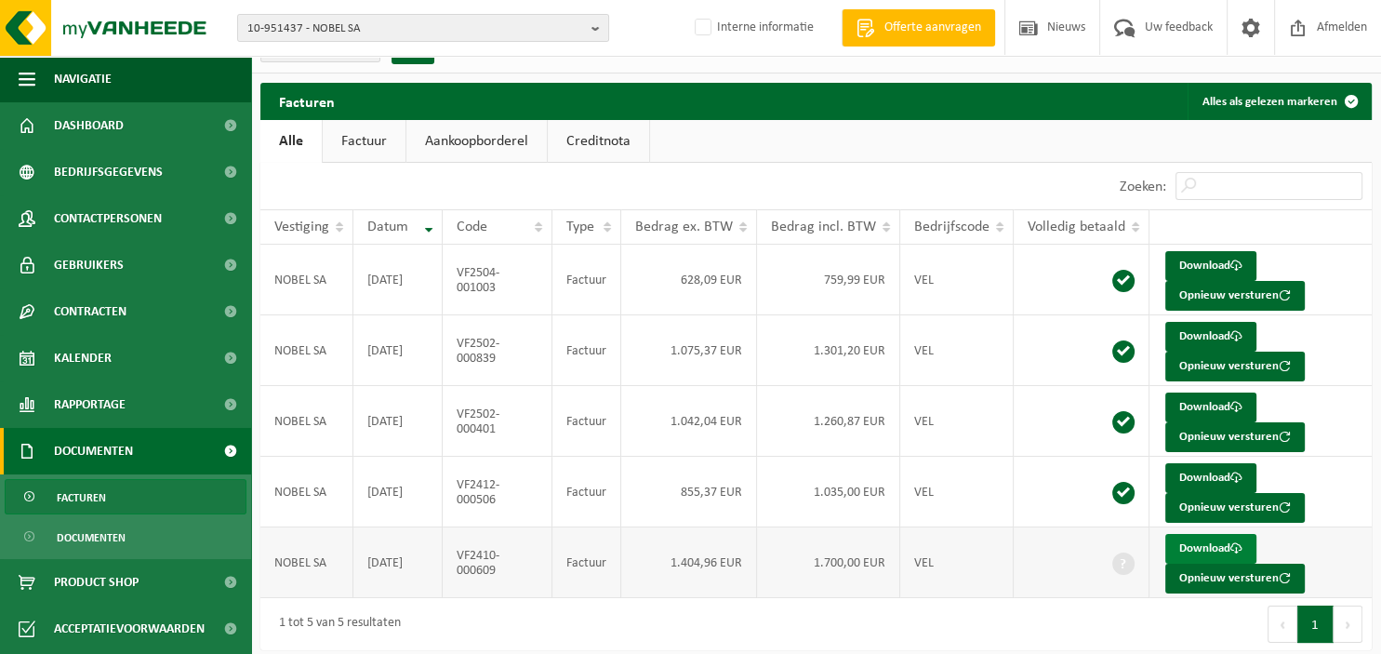
click at [1197, 541] on link "Download" at bounding box center [1210, 549] width 91 height 30
click at [601, 26] on b "button" at bounding box center [599, 28] width 17 height 26
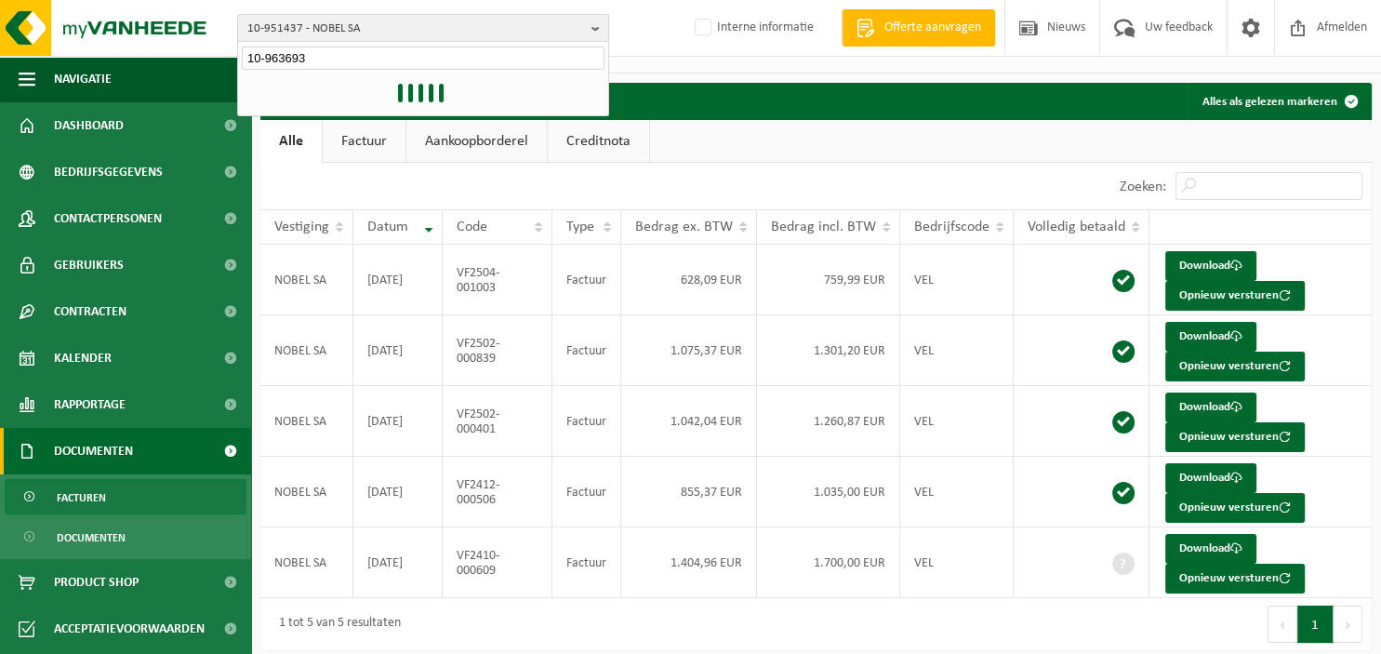
type input "10-963693"
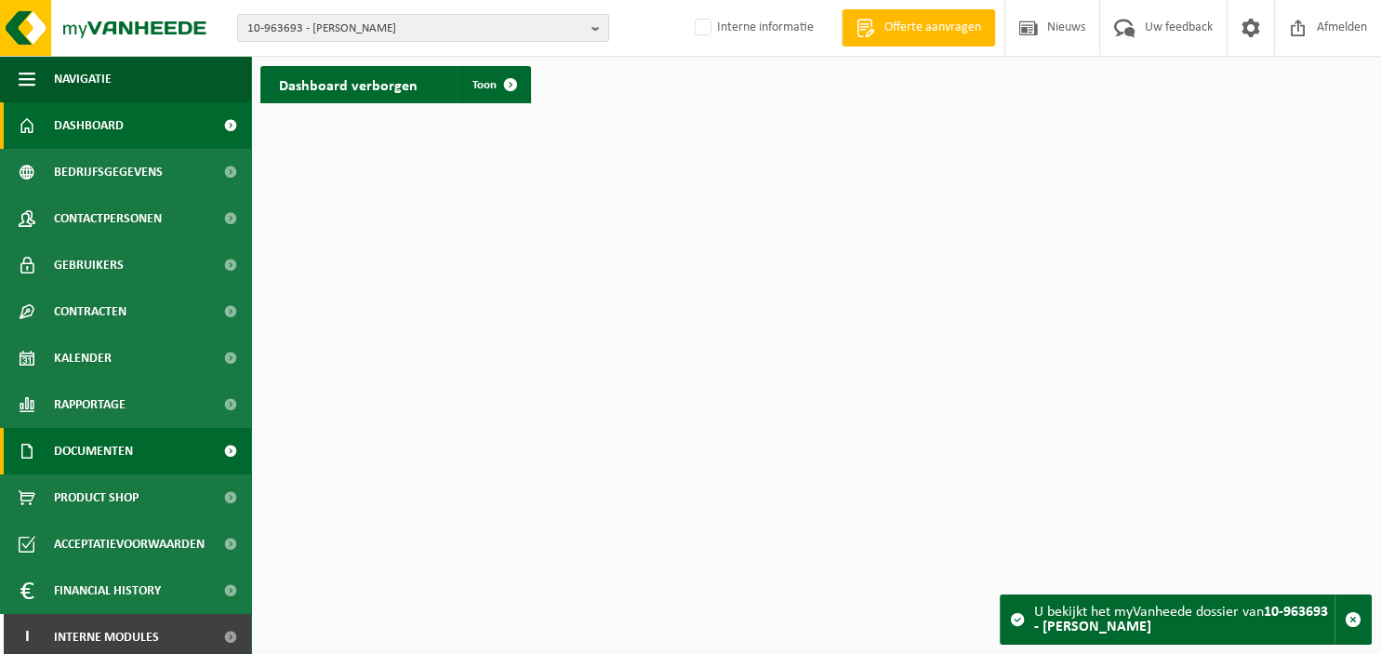
click at [116, 456] on span "Documenten" at bounding box center [93, 451] width 79 height 46
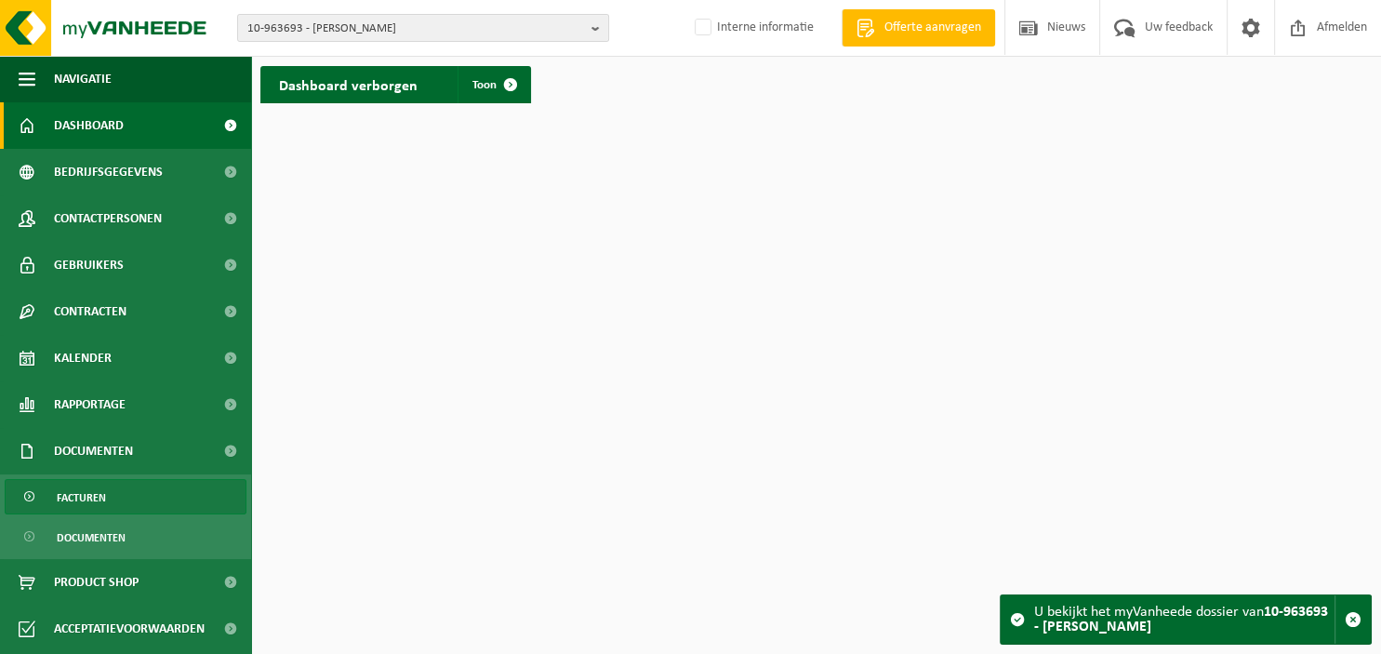
click at [111, 489] on link "Facturen" at bounding box center [126, 496] width 242 height 35
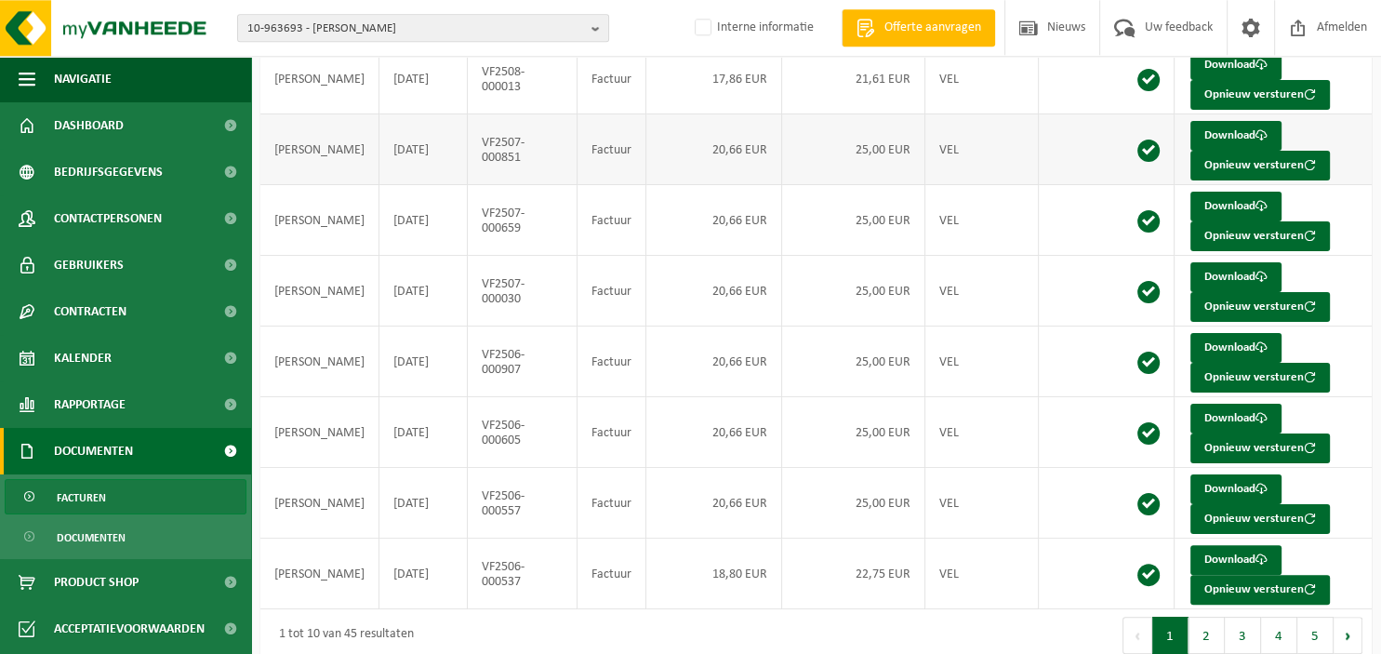
scroll to position [337, 0]
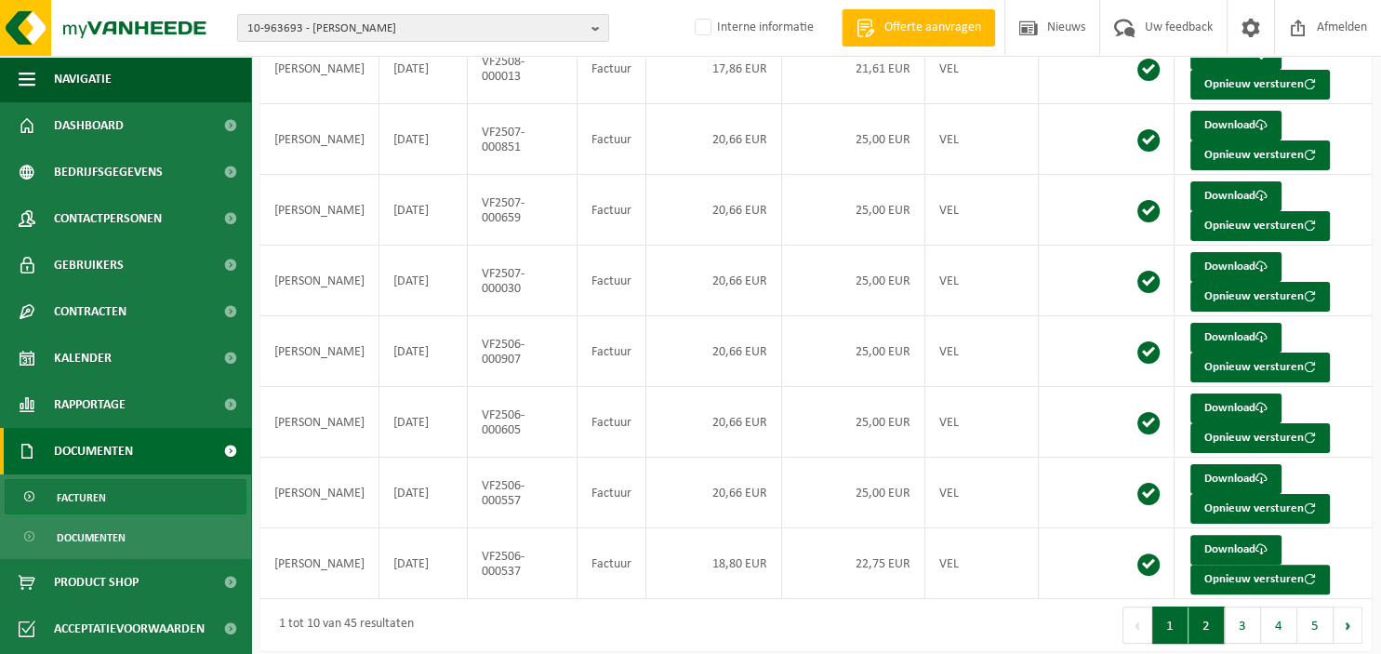
click at [1208, 623] on button "2" at bounding box center [1206, 624] width 36 height 37
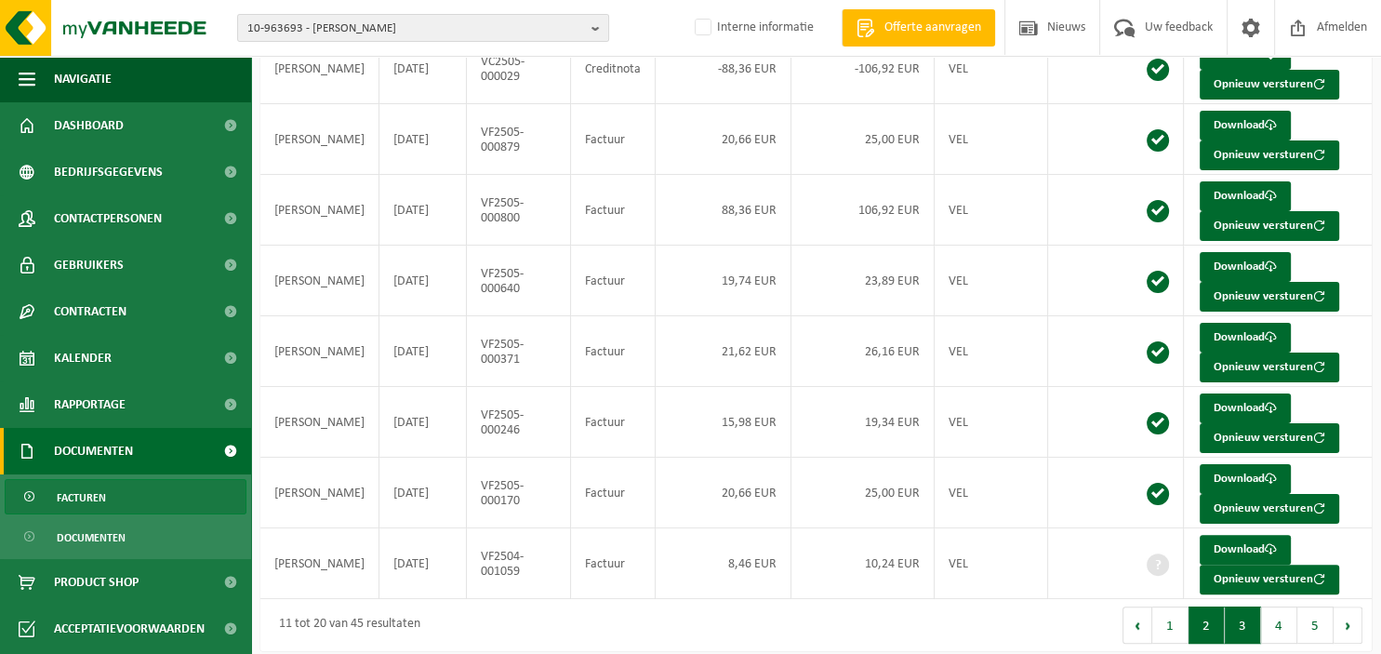
click at [1245, 617] on button "3" at bounding box center [1242, 624] width 36 height 37
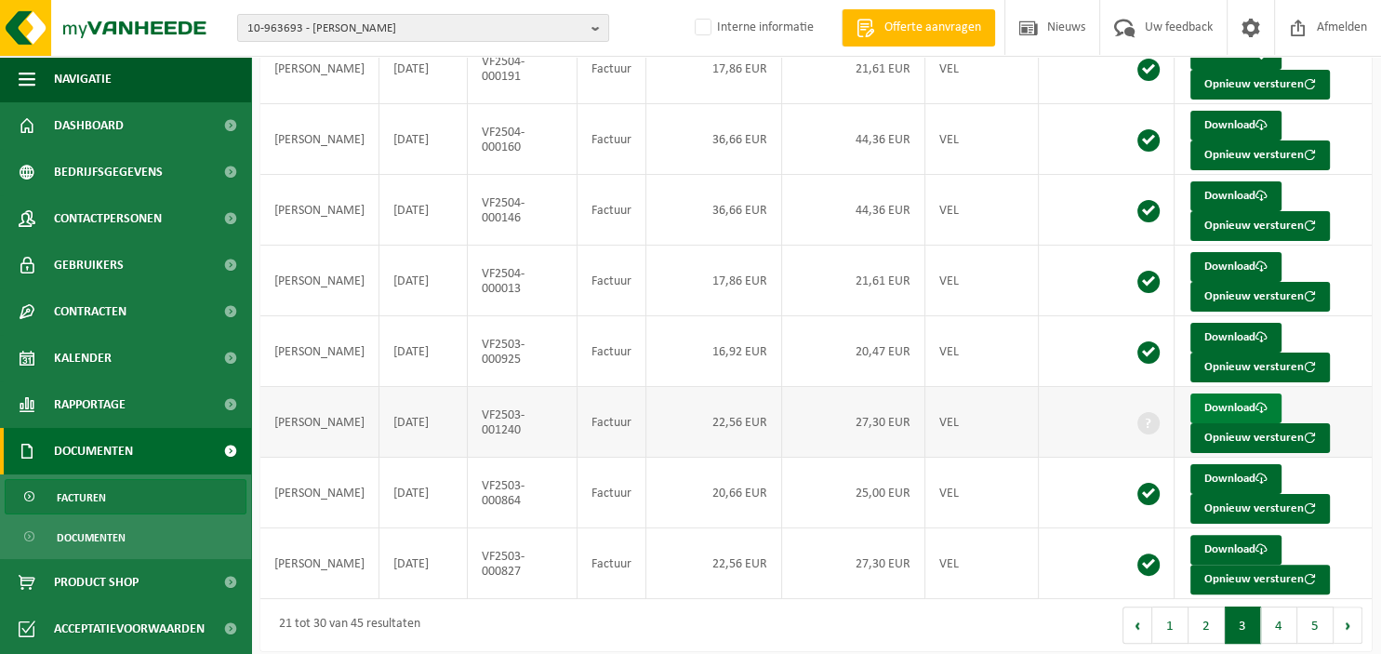
click at [1242, 402] on link "Download" at bounding box center [1235, 408] width 91 height 30
click at [1201, 618] on button "2" at bounding box center [1206, 624] width 36 height 37
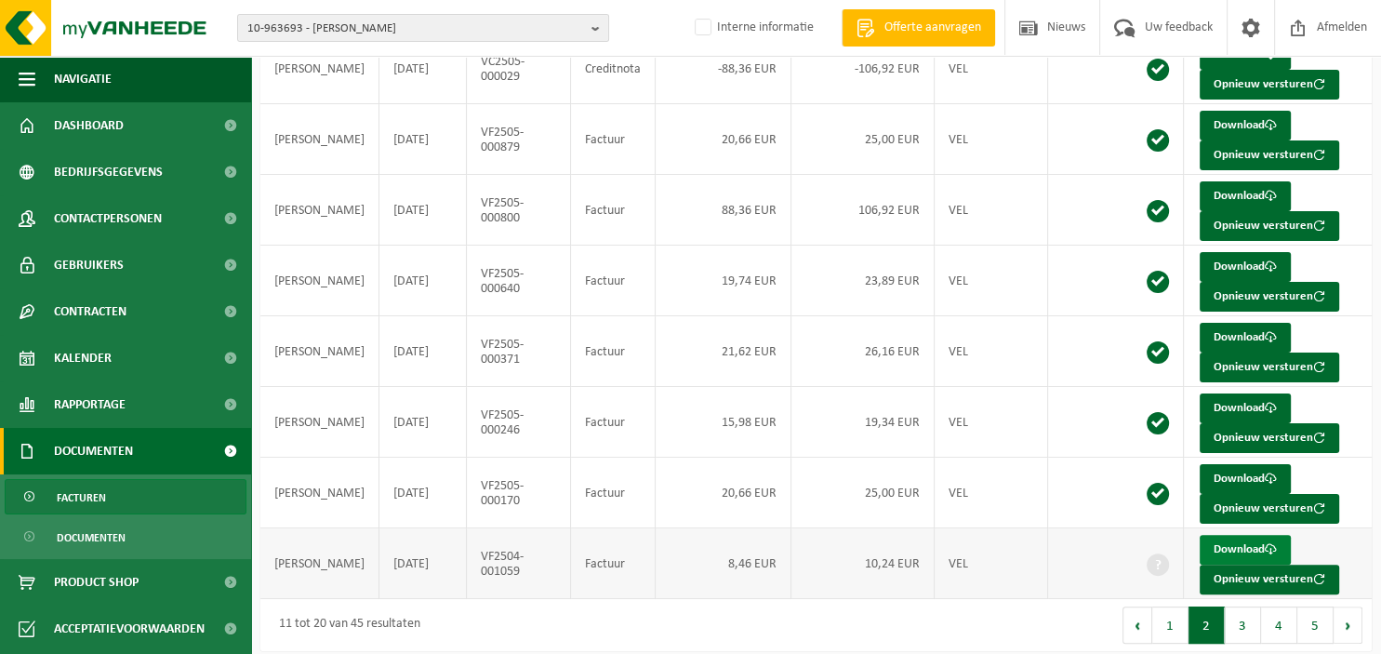
click at [1236, 545] on link "Download" at bounding box center [1244, 550] width 91 height 30
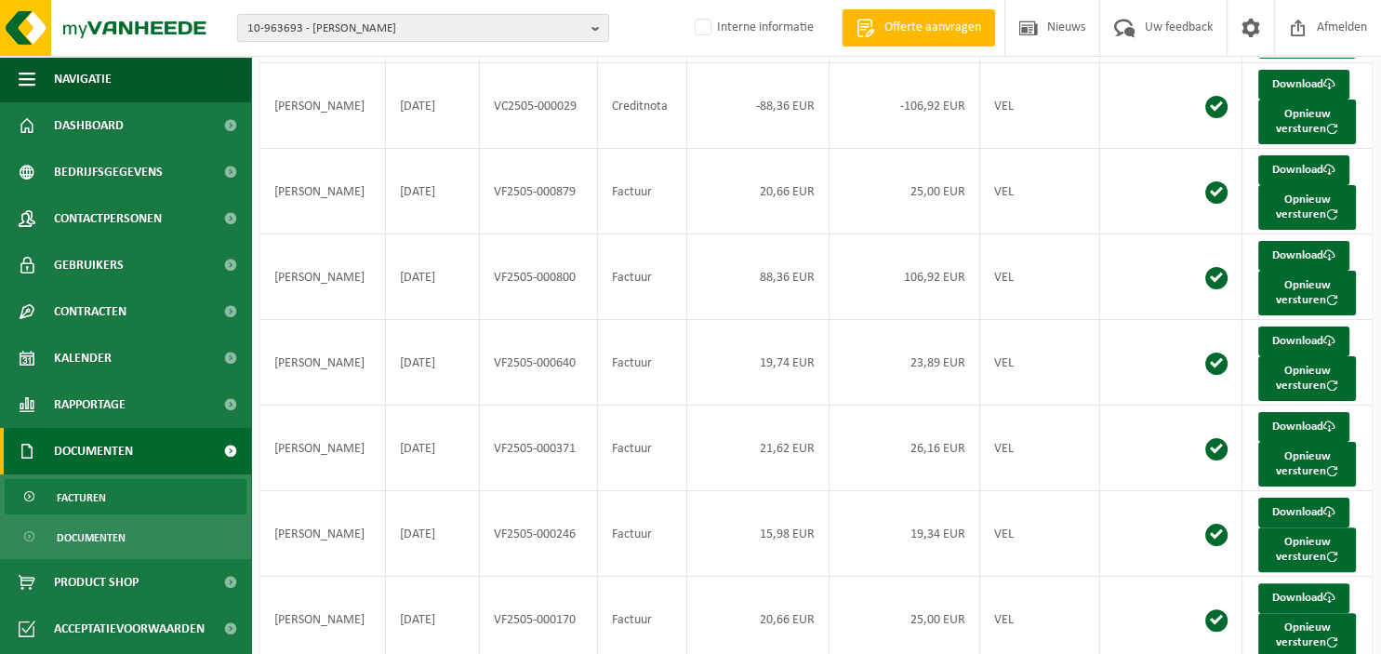
scroll to position [0, 0]
